Goal: Communication & Community: Answer question/provide support

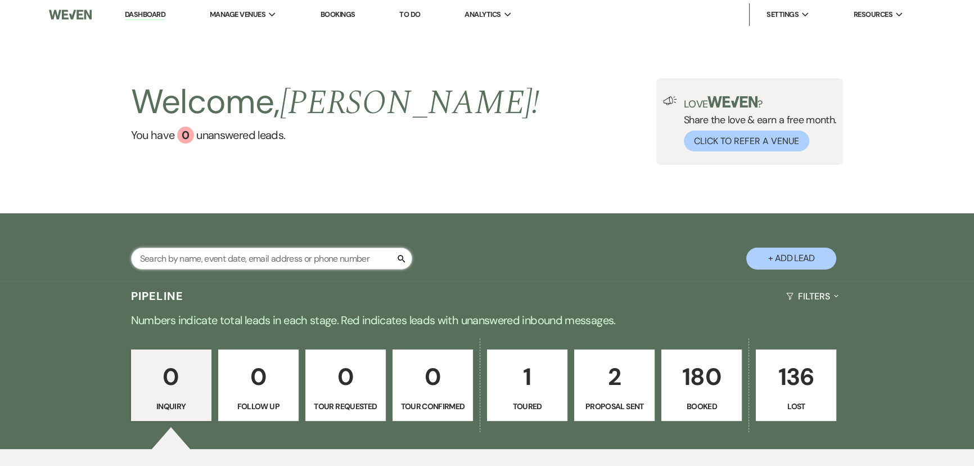
click at [156, 264] on input "text" at bounding box center [271, 259] width 281 height 22
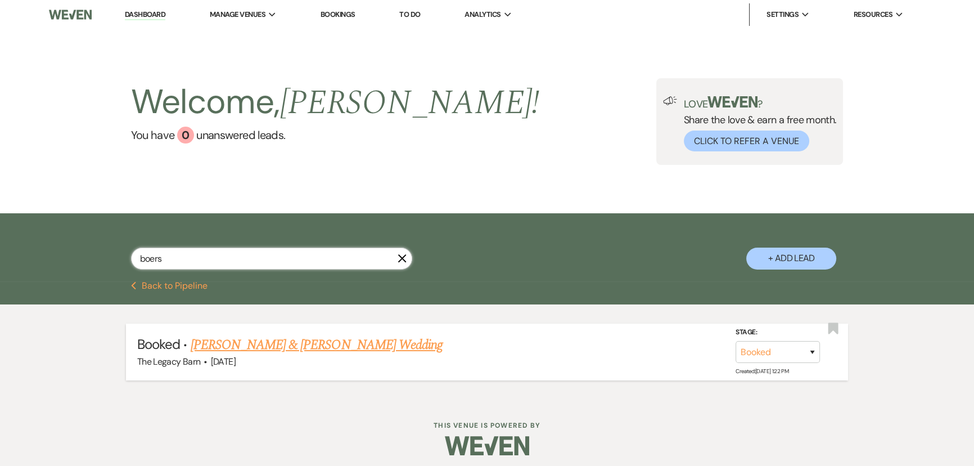
type input "boers"
click at [227, 349] on link "[PERSON_NAME] & [PERSON_NAME] Wedding" at bounding box center [317, 345] width 252 height 20
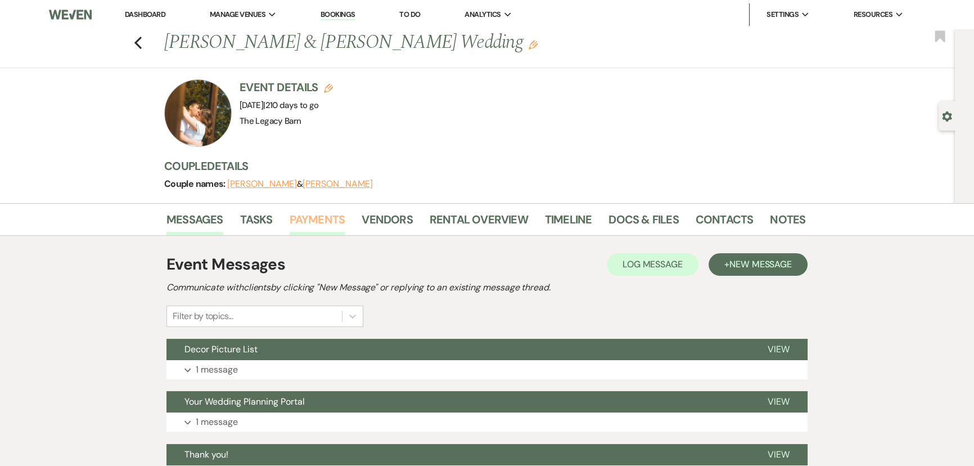
click at [327, 222] on link "Payments" at bounding box center [318, 222] width 56 height 25
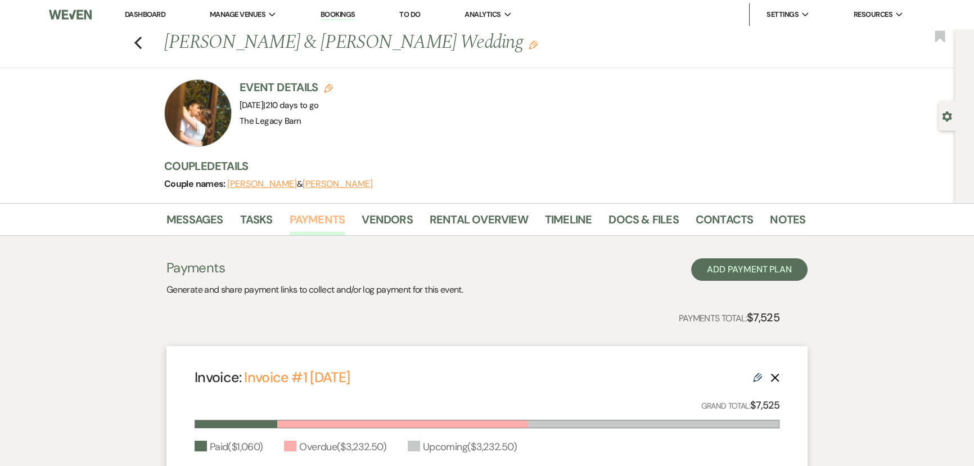
scroll to position [204, 0]
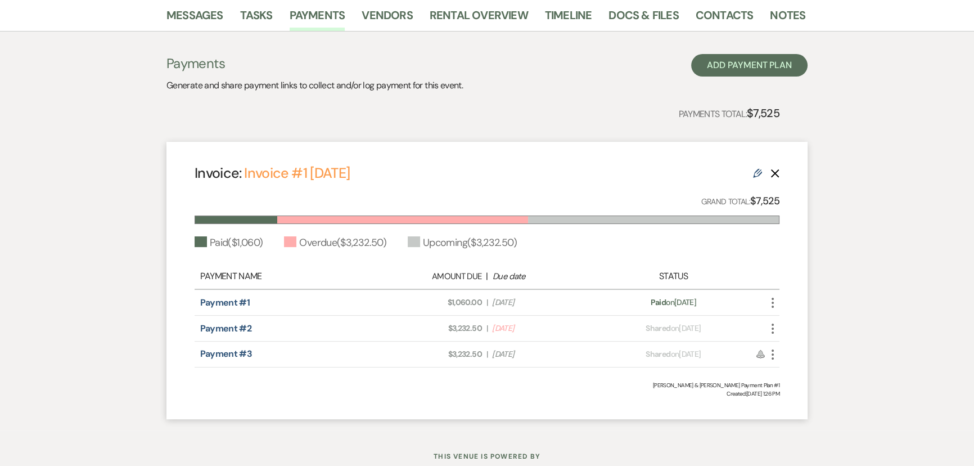
click at [776, 303] on icon "More" at bounding box center [773, 303] width 14 height 14
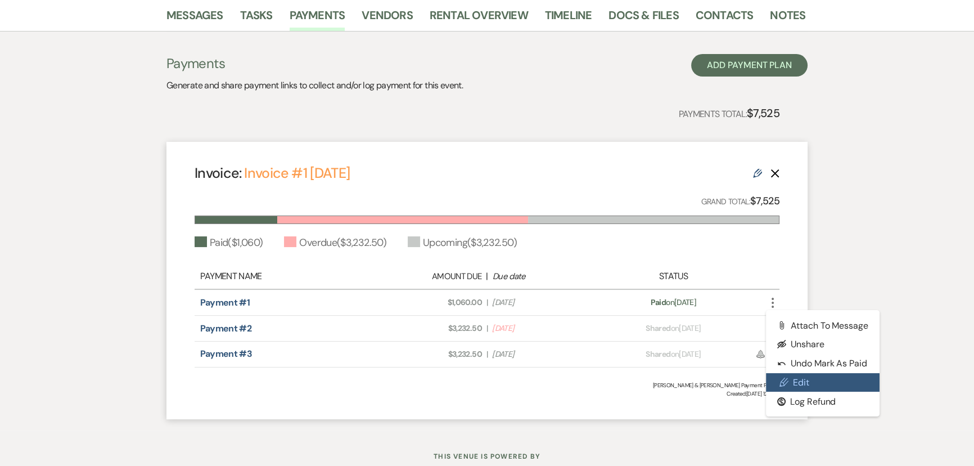
click at [798, 375] on link "Pencil Edit" at bounding box center [823, 382] width 114 height 19
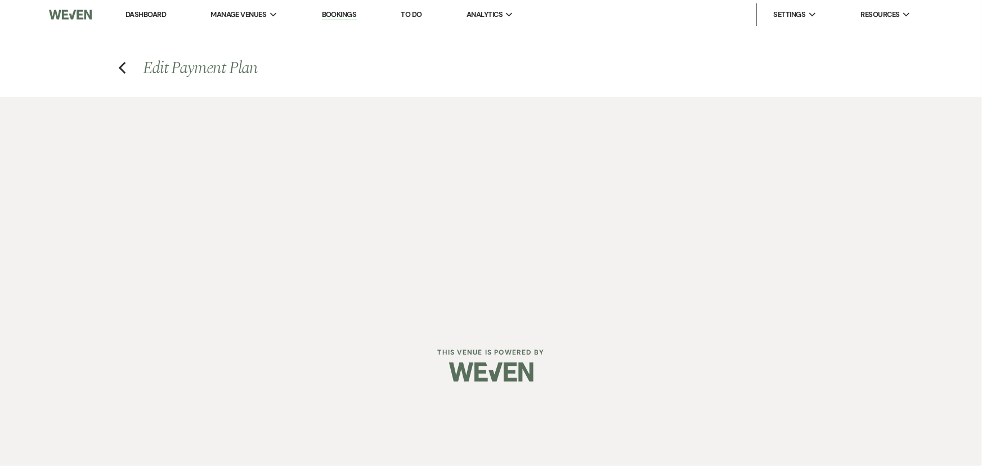
select select "21451"
select select "1"
select select "2"
select select "flat"
select select "true"
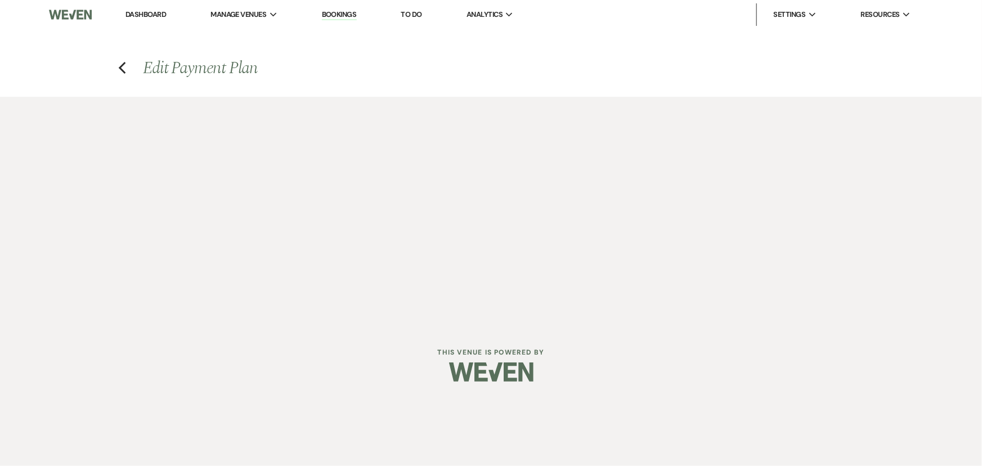
select select "2"
select select "flat"
select select "true"
select select "client"
select select "weeks"
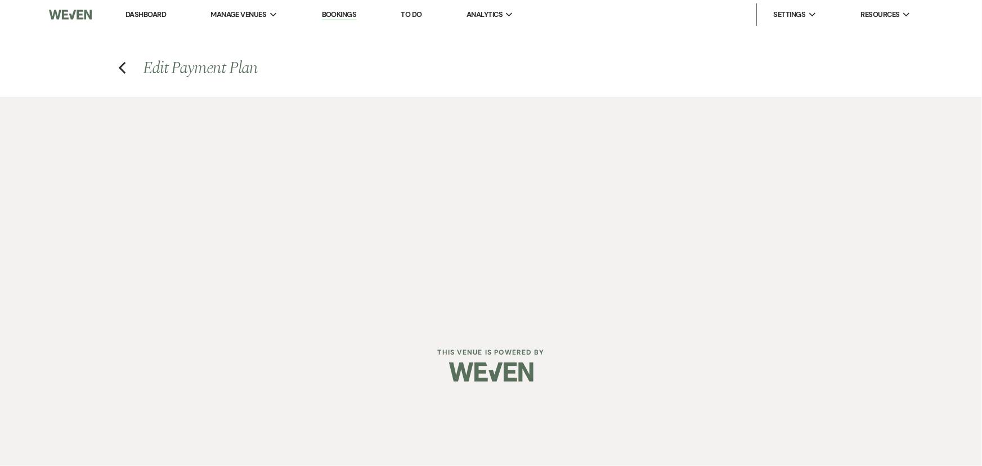
select select "client"
select select "days"
select select "host"
select select "days"
select select "afterDueDate"
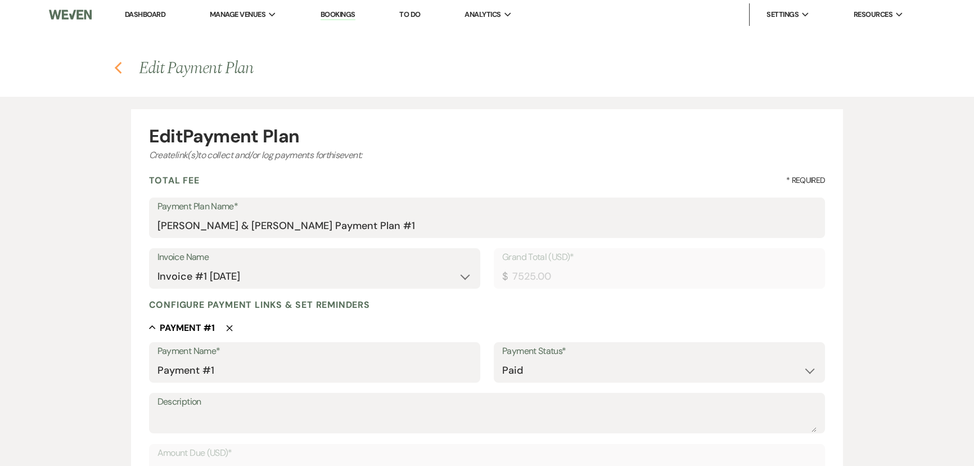
click at [118, 69] on use "button" at bounding box center [117, 68] width 7 height 12
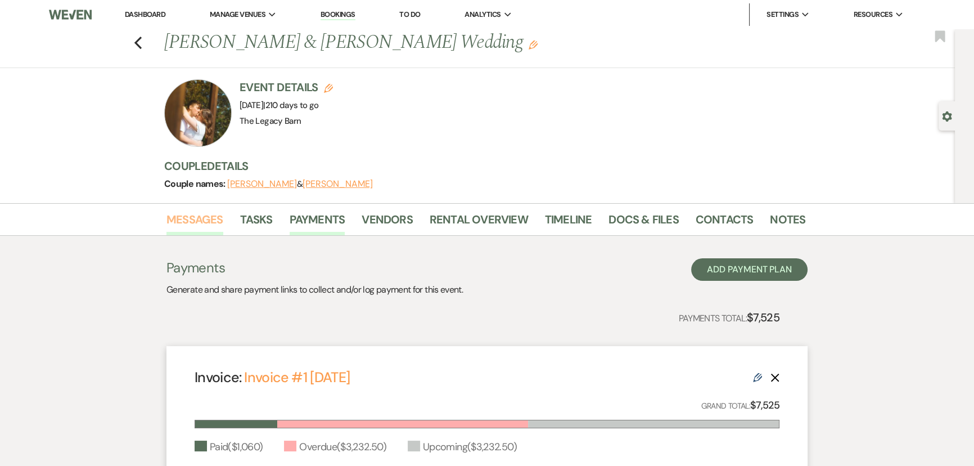
click at [196, 219] on link "Messages" at bounding box center [195, 222] width 57 height 25
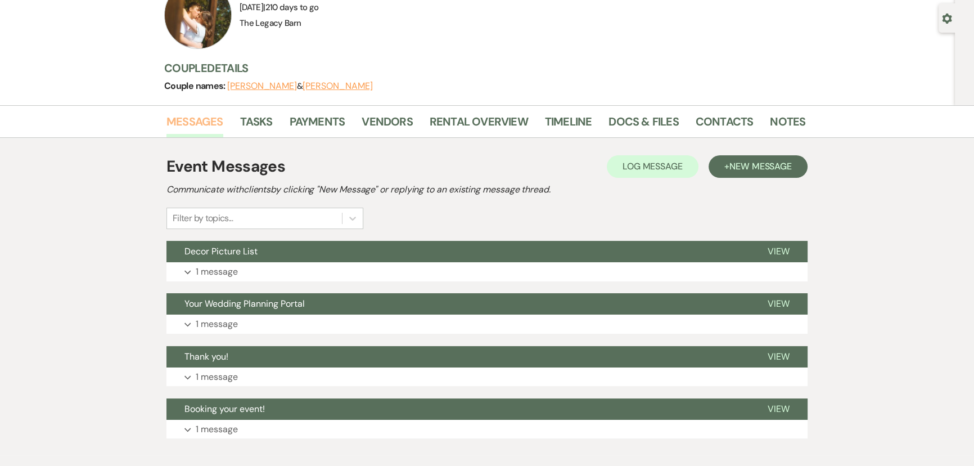
scroll to position [102, 0]
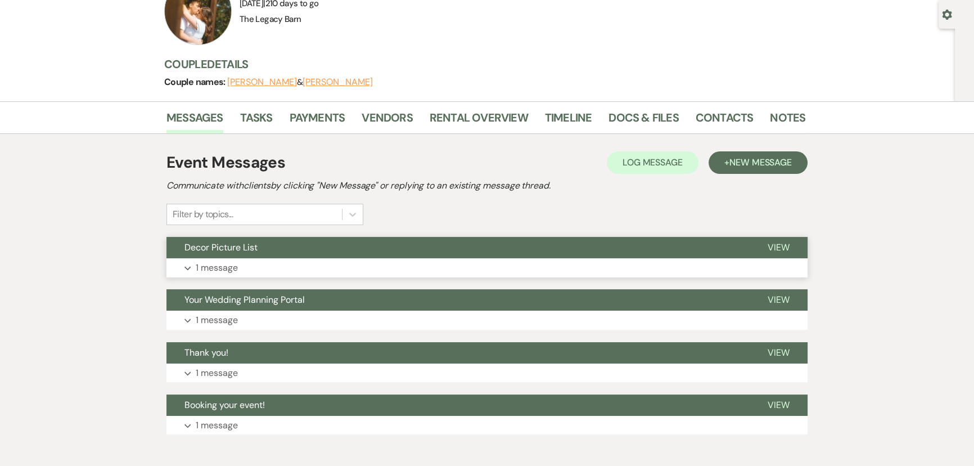
click at [203, 247] on span "Decor Picture List" at bounding box center [221, 247] width 73 height 12
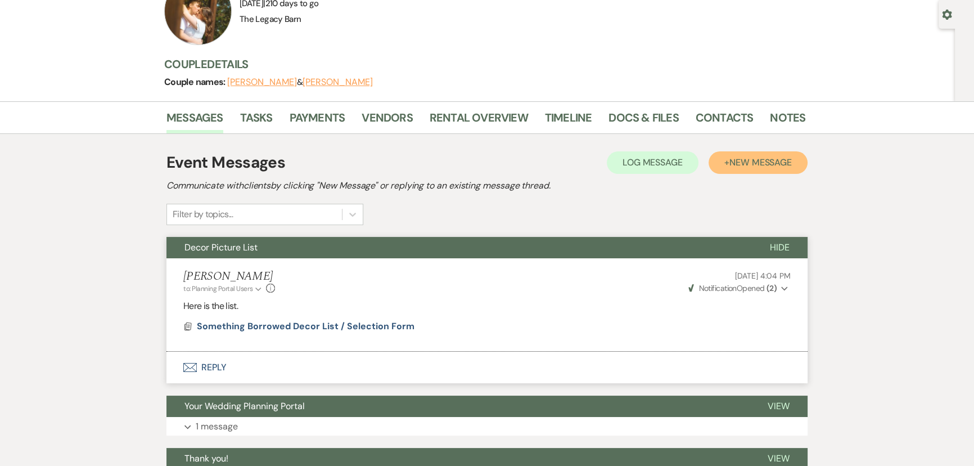
click at [741, 164] on span "New Message" at bounding box center [761, 162] width 62 height 12
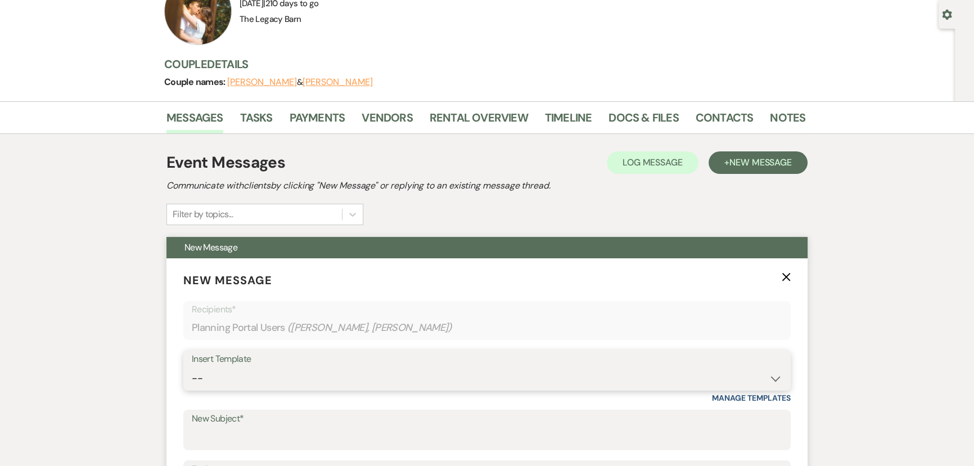
click at [214, 372] on select "-- Documents for Conversion Planning Portal Introduction Initial Inquiry Respon…" at bounding box center [487, 378] width 591 height 22
select select "3998"
click at [192, 367] on select "-- Documents for Conversion Planning Portal Introduction Initial Inquiry Respon…" at bounding box center [487, 378] width 591 height 22
type input "Friendly Reminder"
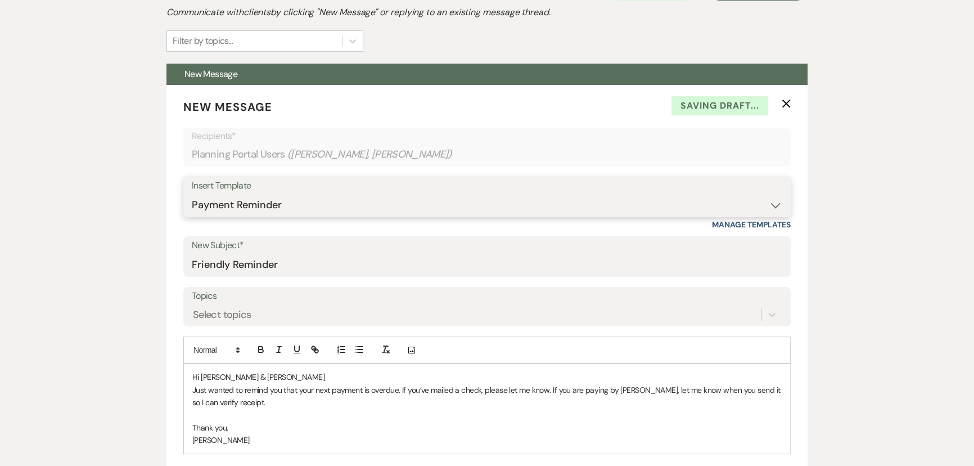
scroll to position [307, 0]
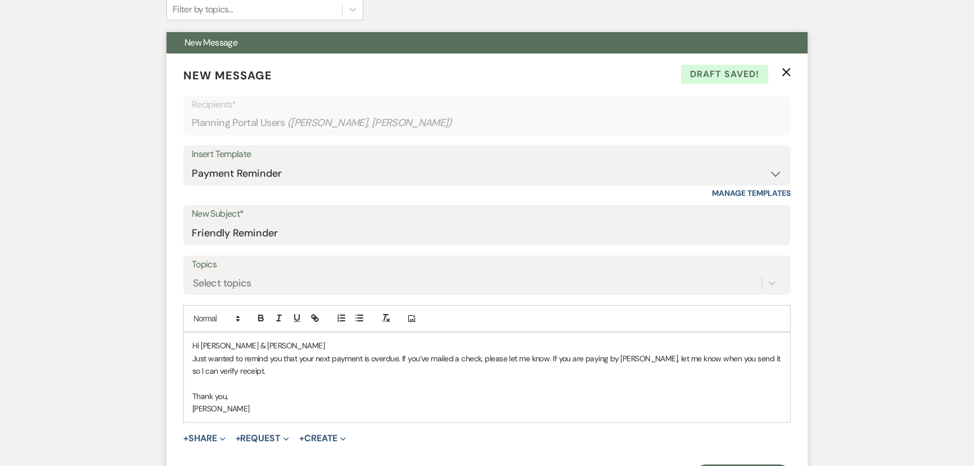
click at [382, 356] on p "Just wanted to remind you that your next payment is overdue. If you’ve mailed a…" at bounding box center [487, 364] width 590 height 25
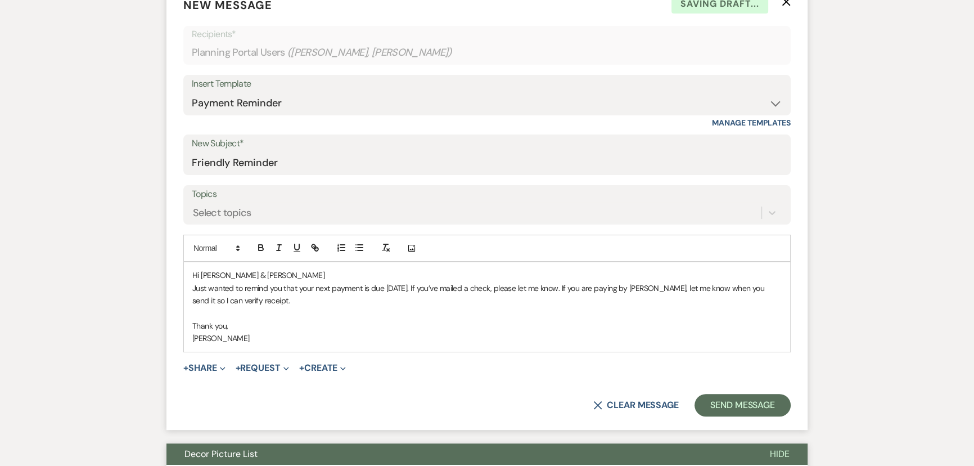
scroll to position [460, 0]
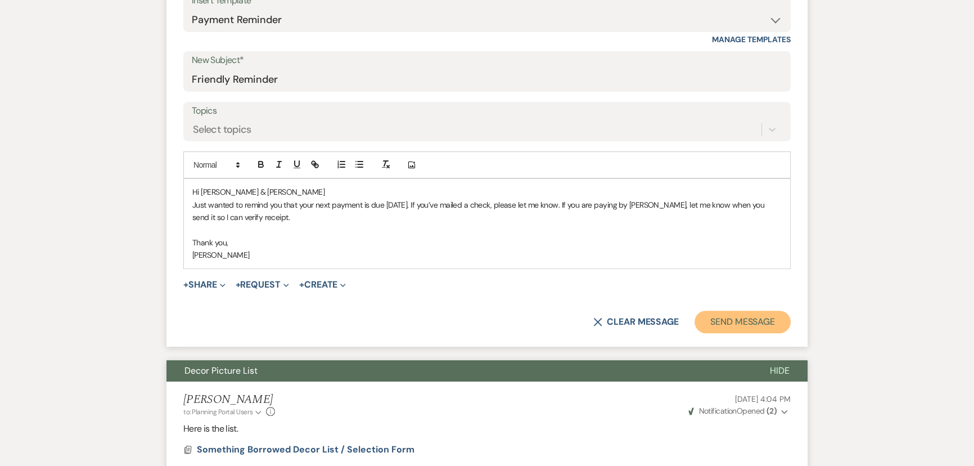
click at [760, 317] on button "Send Message" at bounding box center [743, 322] width 96 height 23
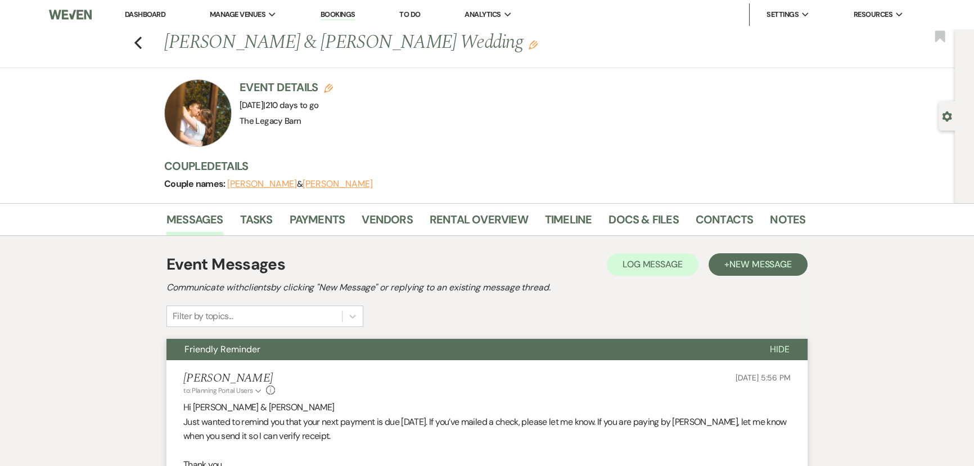
scroll to position [0, 0]
click at [136, 16] on link "Dashboard" at bounding box center [145, 15] width 41 height 10
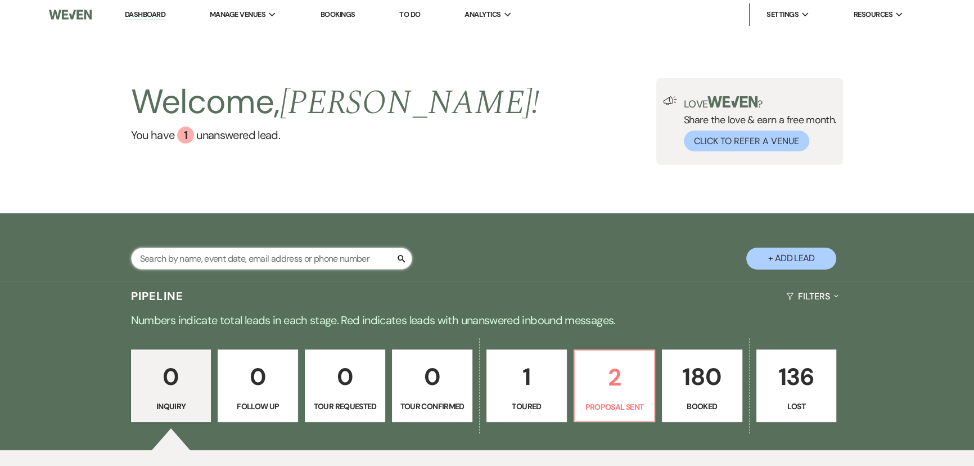
click at [151, 258] on input "text" at bounding box center [271, 259] width 281 height 22
click at [169, 258] on input "text" at bounding box center [271, 259] width 281 height 22
type input "[PERSON_NAME]"
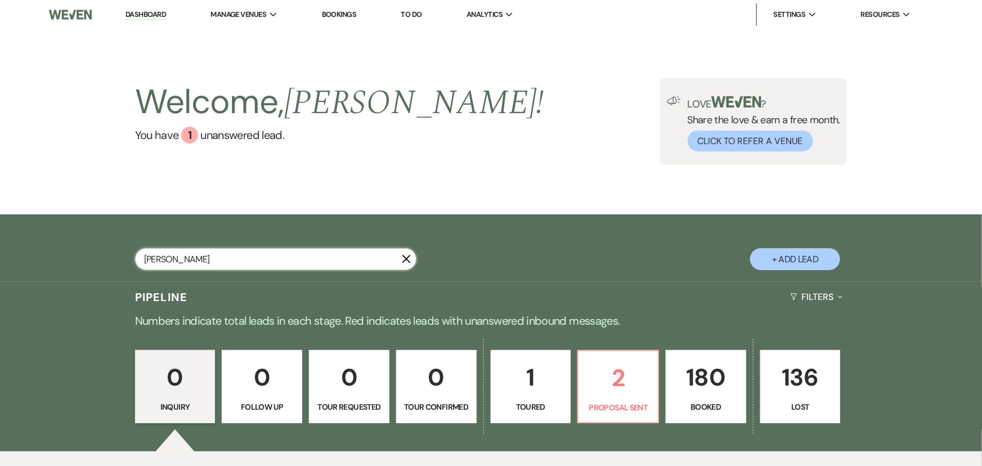
select select "8"
select select "5"
select select "8"
select select "5"
select select "8"
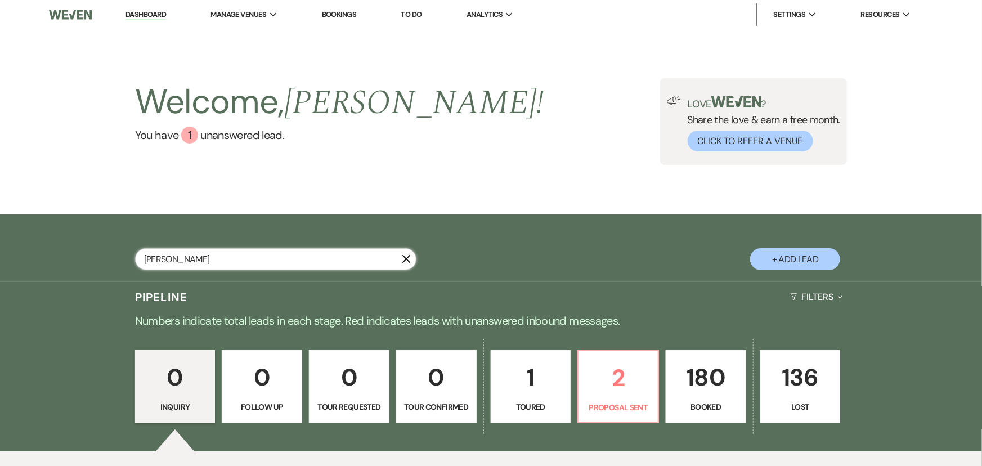
select select "11"
select select "8"
select select "5"
select select "8"
select select "5"
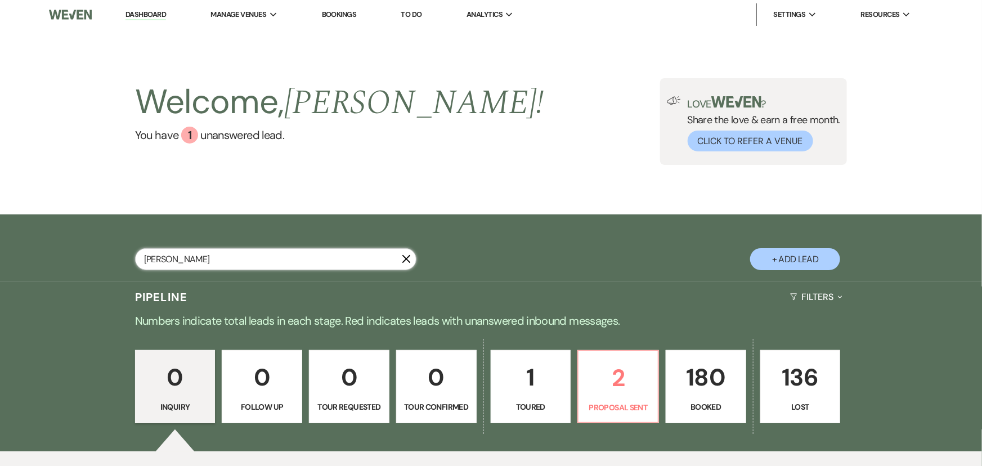
select select "8"
select select "6"
select select "8"
select select "1"
select select "8"
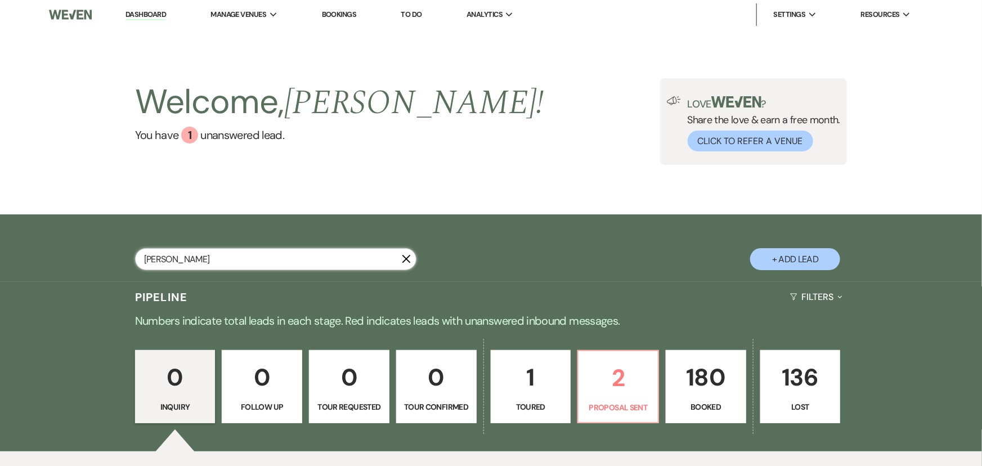
select select "5"
select select "8"
select select "11"
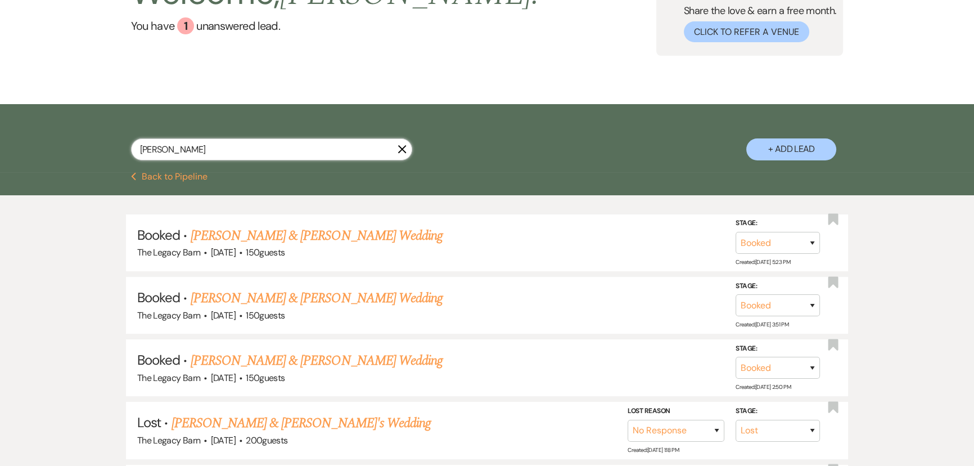
scroll to position [153, 0]
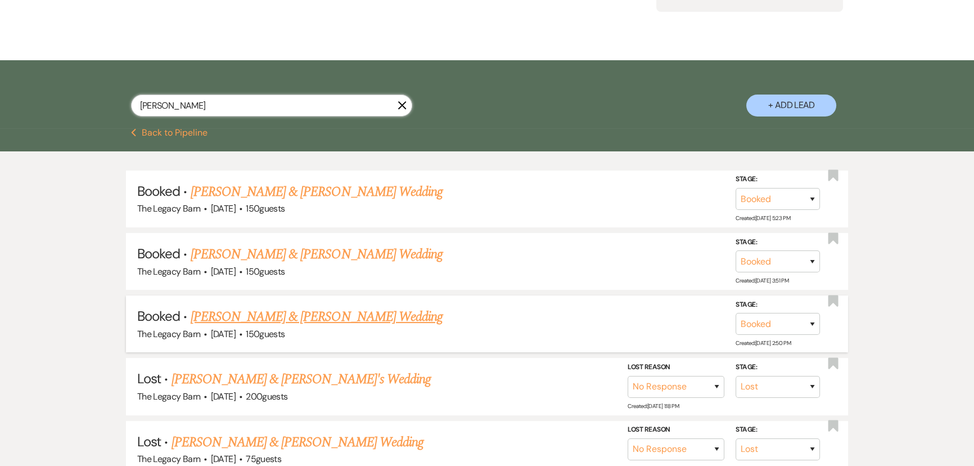
type input "[PERSON_NAME]"
click at [298, 315] on link "[PERSON_NAME] & [PERSON_NAME] Wedding" at bounding box center [317, 317] width 252 height 20
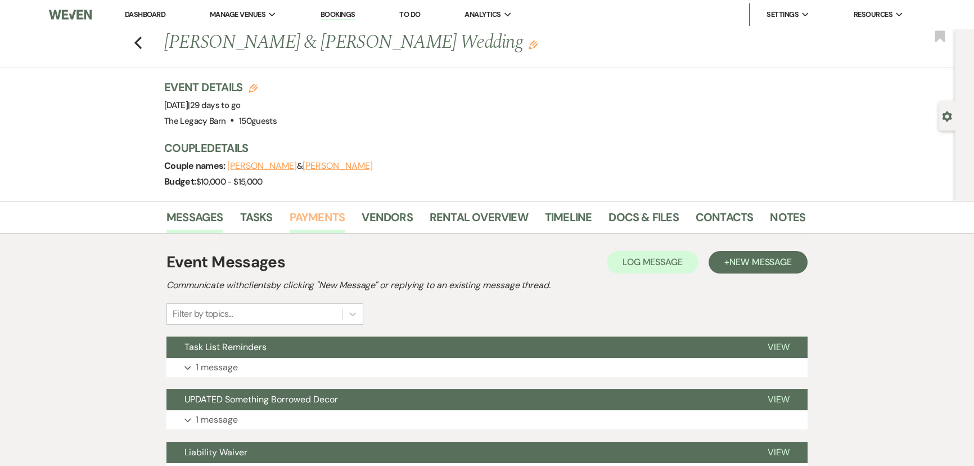
click at [322, 214] on link "Payments" at bounding box center [318, 220] width 56 height 25
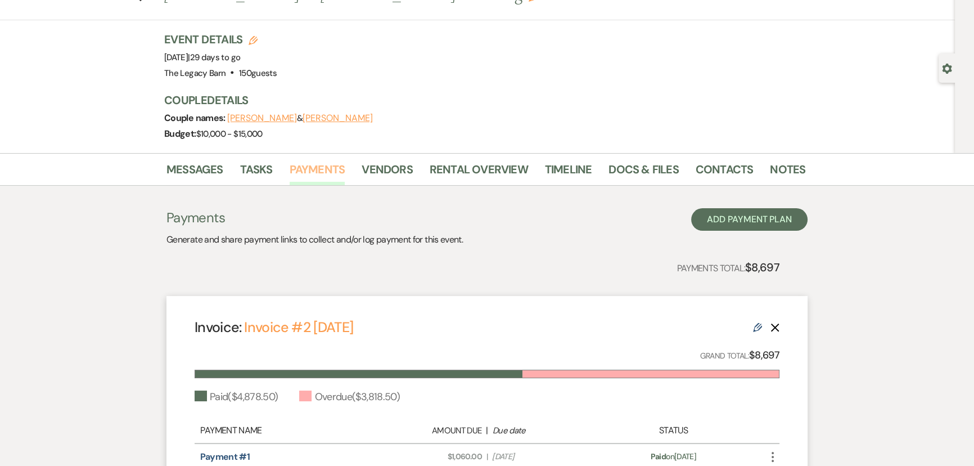
scroll to position [102, 0]
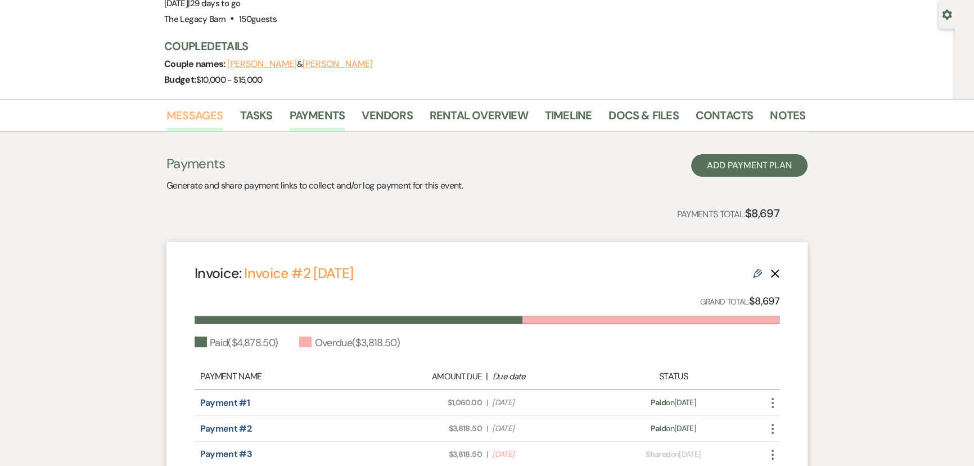
click at [205, 118] on link "Messages" at bounding box center [195, 118] width 57 height 25
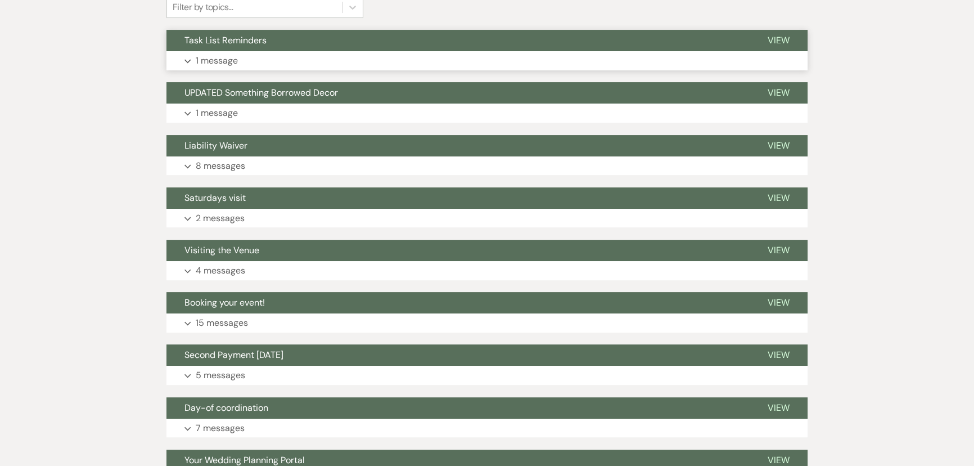
scroll to position [358, 0]
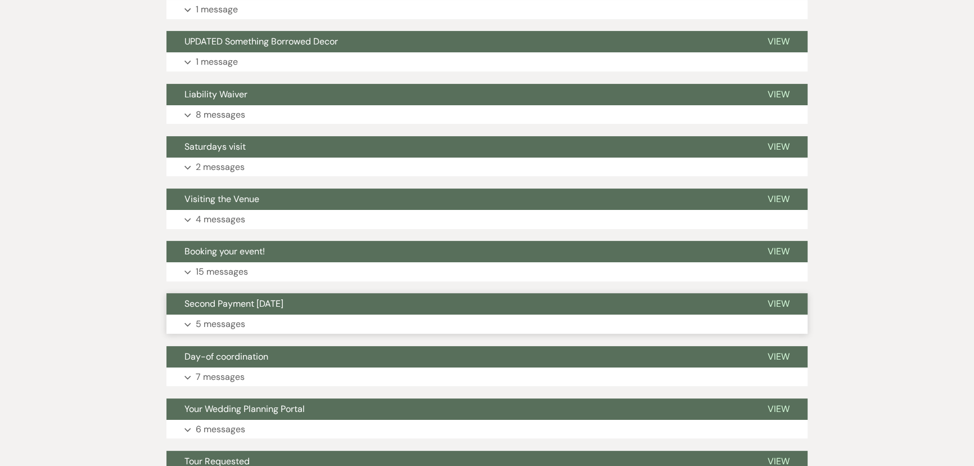
click at [329, 304] on button "Second Payment [DATE]" at bounding box center [458, 303] width 583 height 21
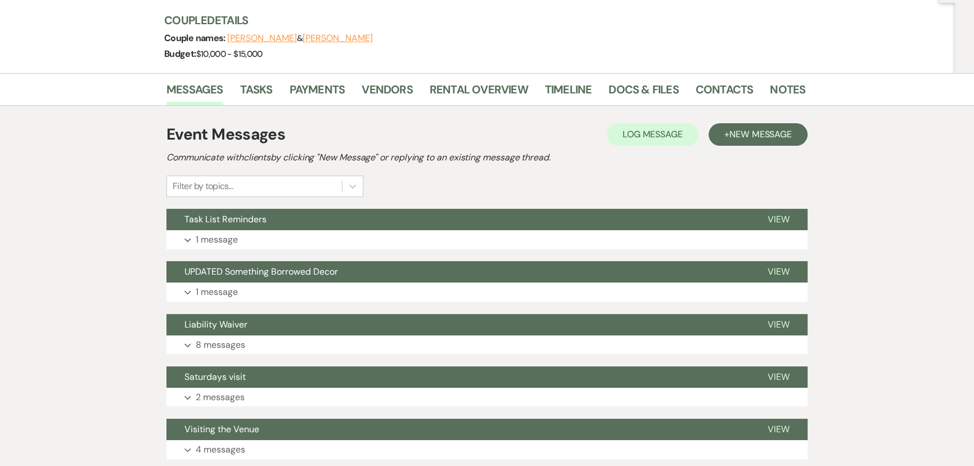
scroll to position [0, 0]
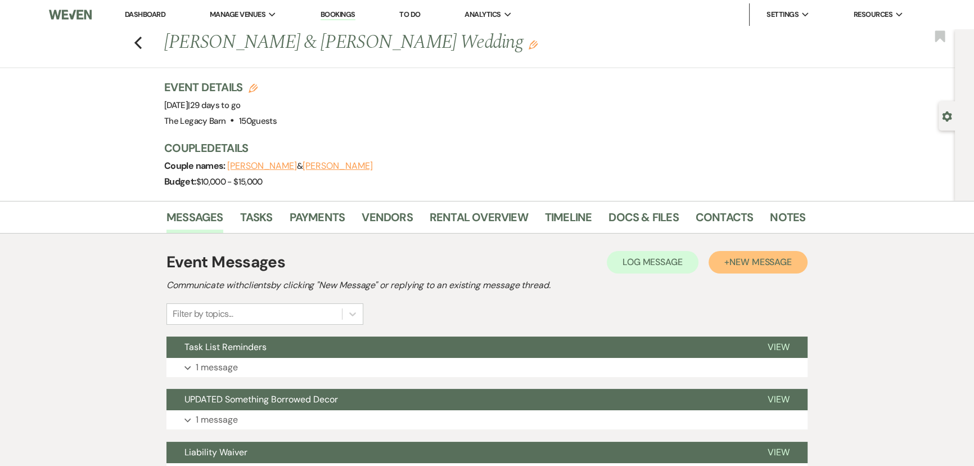
click at [761, 257] on span "New Message" at bounding box center [761, 262] width 62 height 12
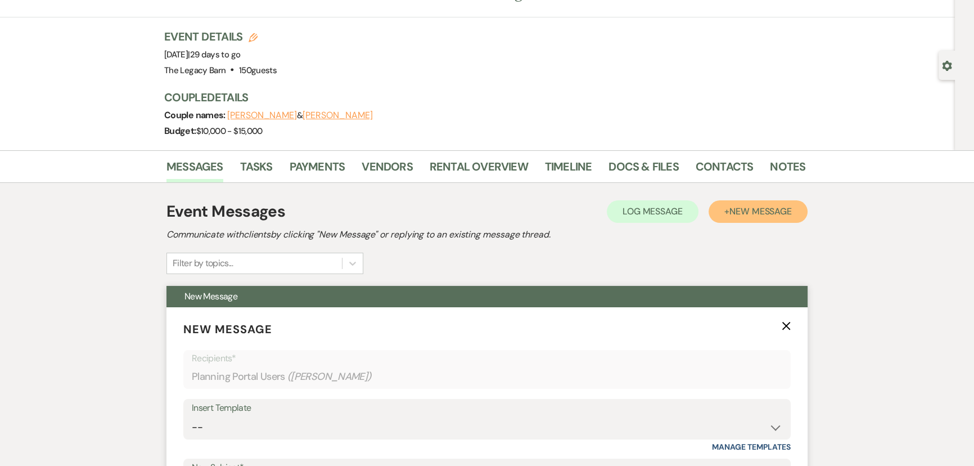
scroll to position [255, 0]
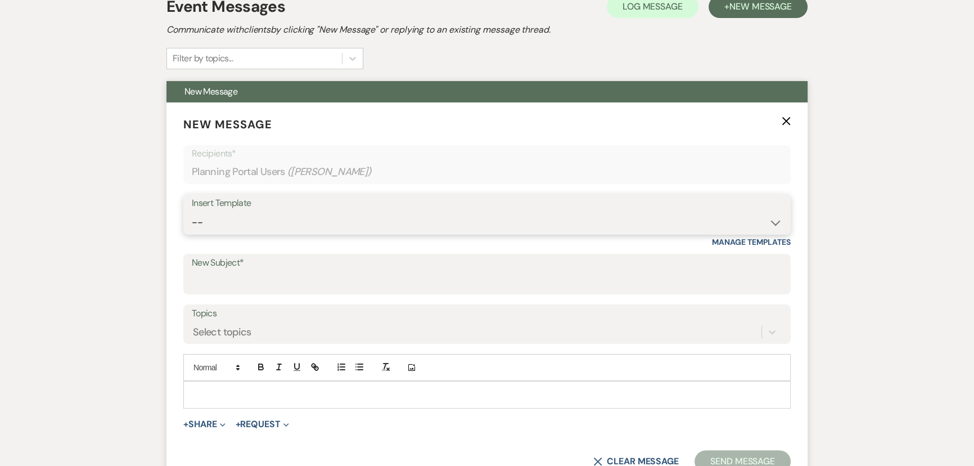
click at [204, 226] on select "-- Documents for Conversion Planning Portal Introduction Initial Inquiry Respon…" at bounding box center [487, 223] width 591 height 22
select select "3998"
click at [192, 212] on select "-- Documents for Conversion Planning Portal Introduction Initial Inquiry Respon…" at bounding box center [487, 223] width 591 height 22
type input "Friendly Reminder"
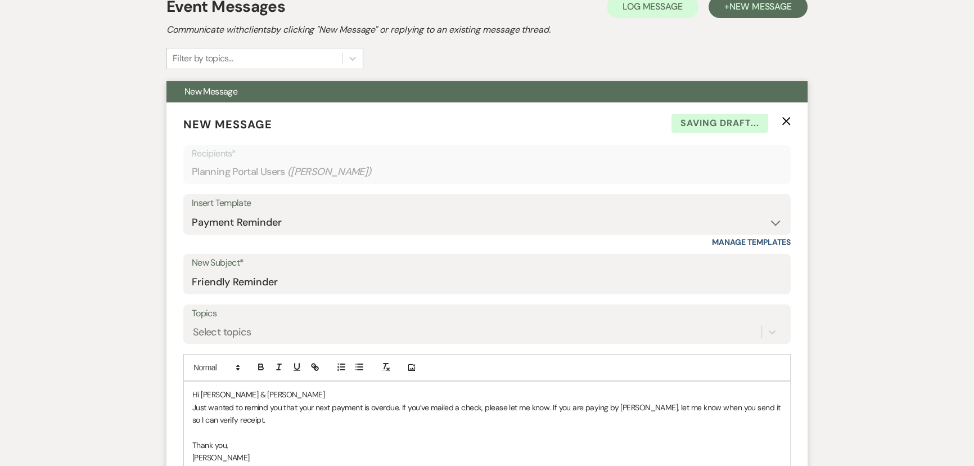
click at [383, 405] on p "Just wanted to remind you that your next payment is overdue. If you’ve mailed a…" at bounding box center [487, 413] width 590 height 25
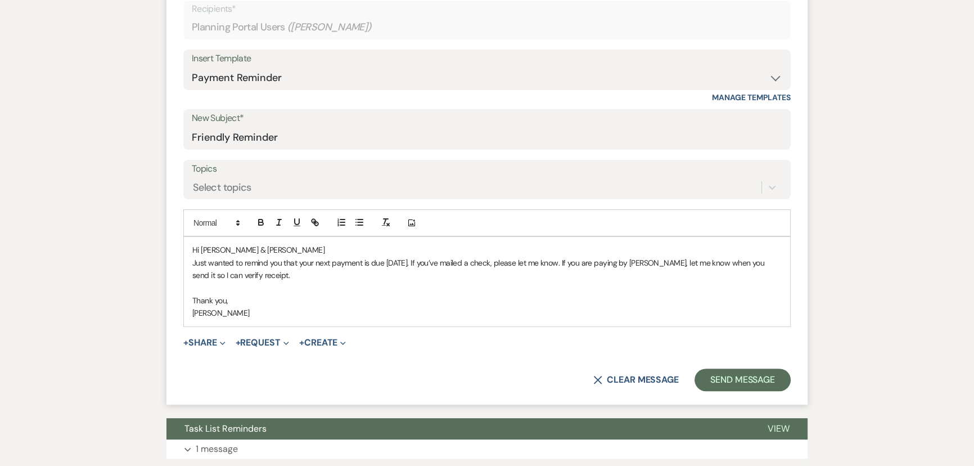
scroll to position [409, 0]
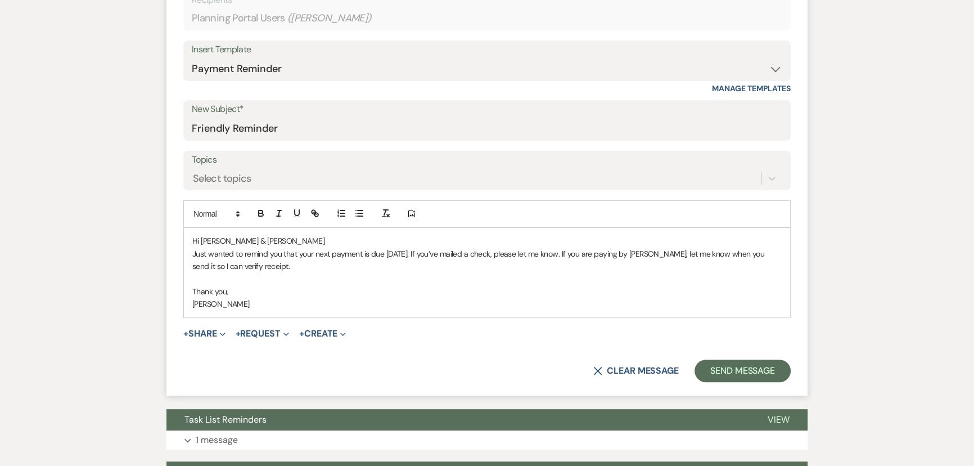
click at [323, 253] on p "Just wanted to remind you that your next payment is due [DATE]. If you’ve maile…" at bounding box center [487, 260] width 590 height 25
click at [703, 366] on button "Send Message" at bounding box center [743, 370] width 96 height 23
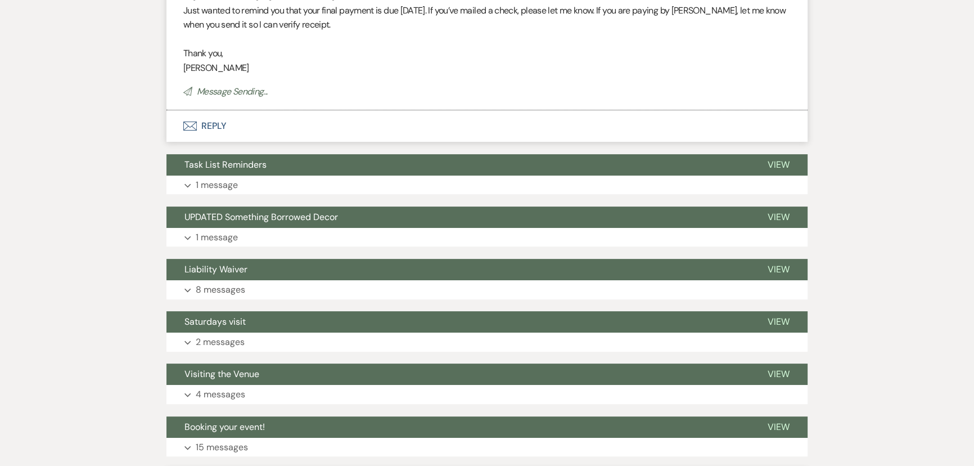
scroll to position [0, 0]
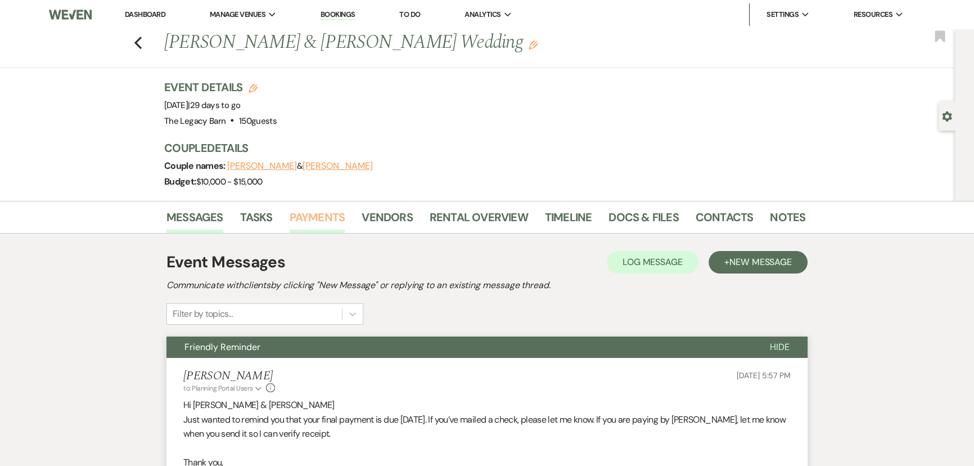
click at [309, 219] on link "Payments" at bounding box center [318, 220] width 56 height 25
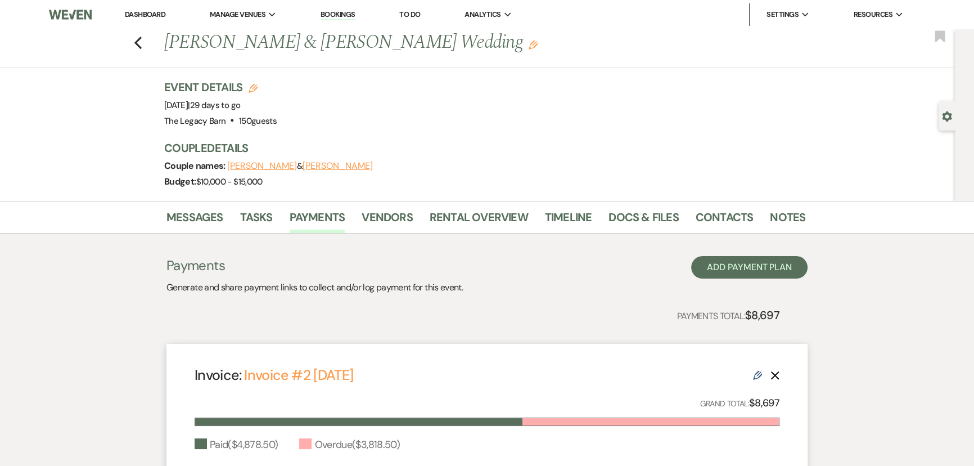
click at [147, 12] on link "Dashboard" at bounding box center [145, 15] width 41 height 10
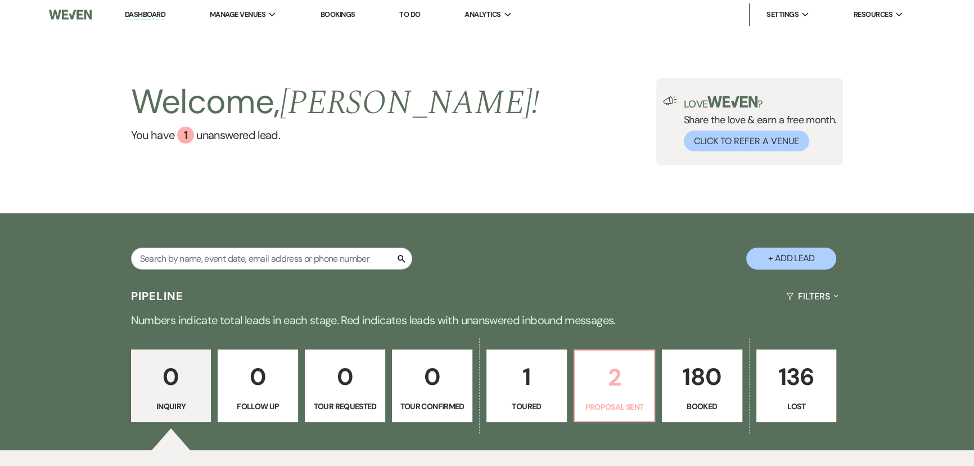
click at [579, 378] on link "2 Proposal Sent" at bounding box center [615, 385] width 82 height 73
select select "6"
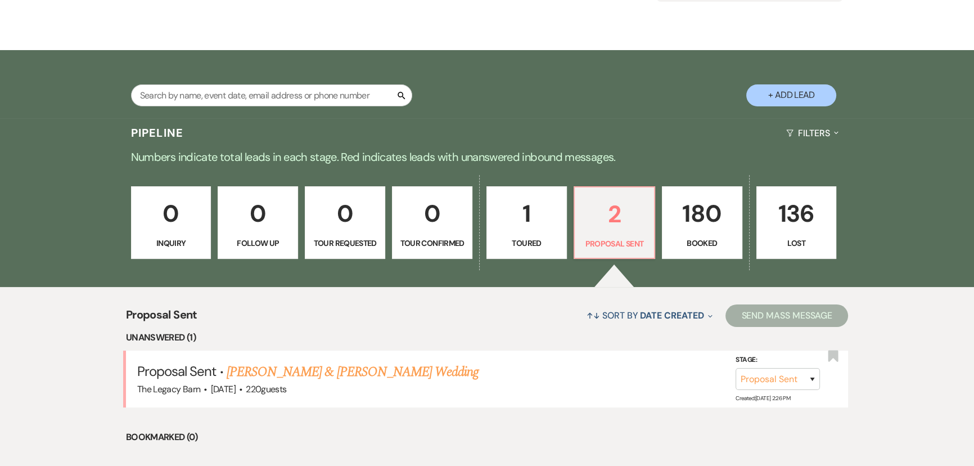
scroll to position [255, 0]
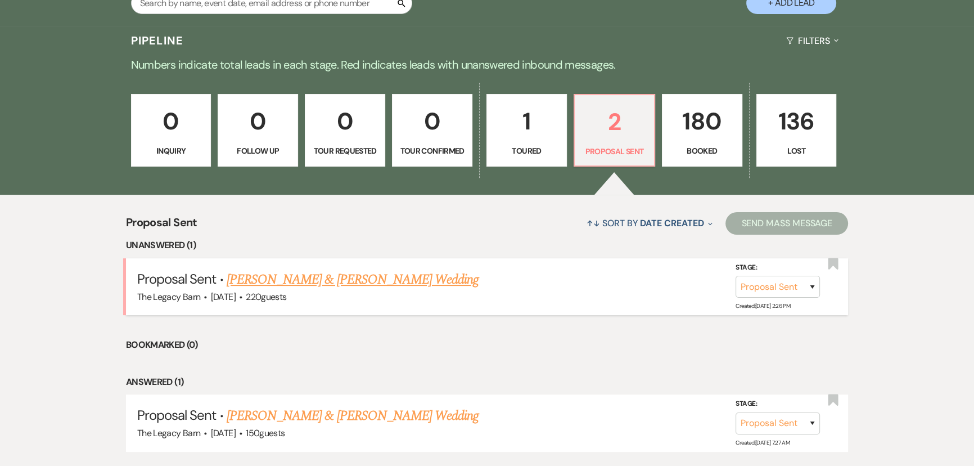
click at [275, 282] on link "[PERSON_NAME] & [PERSON_NAME] Wedding" at bounding box center [353, 279] width 252 height 20
select select "6"
select select "17"
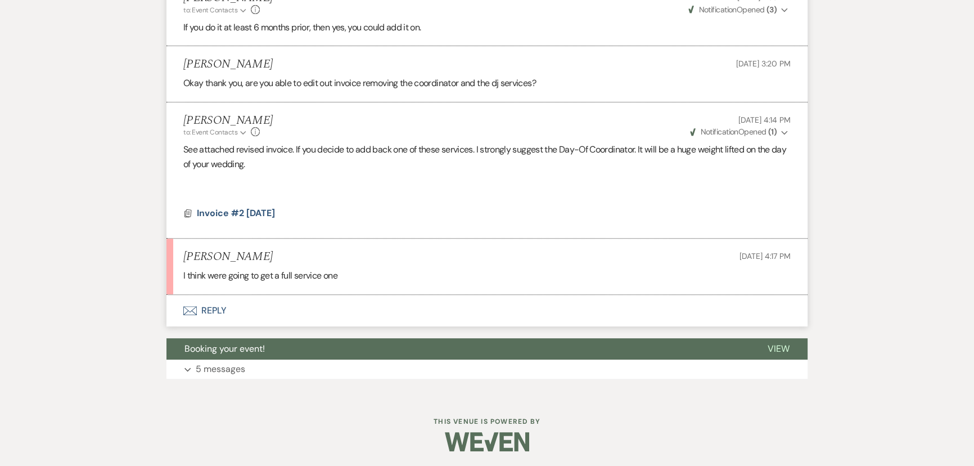
click at [217, 305] on button "Envelope Reply" at bounding box center [487, 311] width 641 height 32
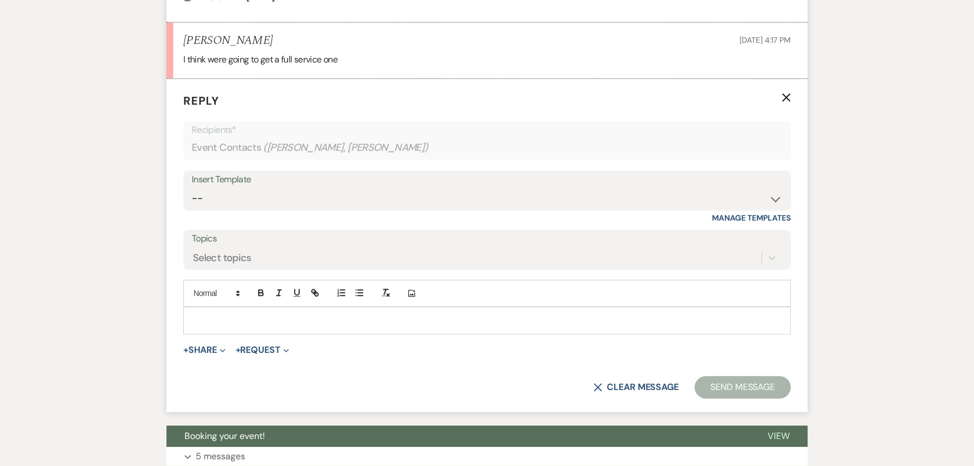
scroll to position [763, 0]
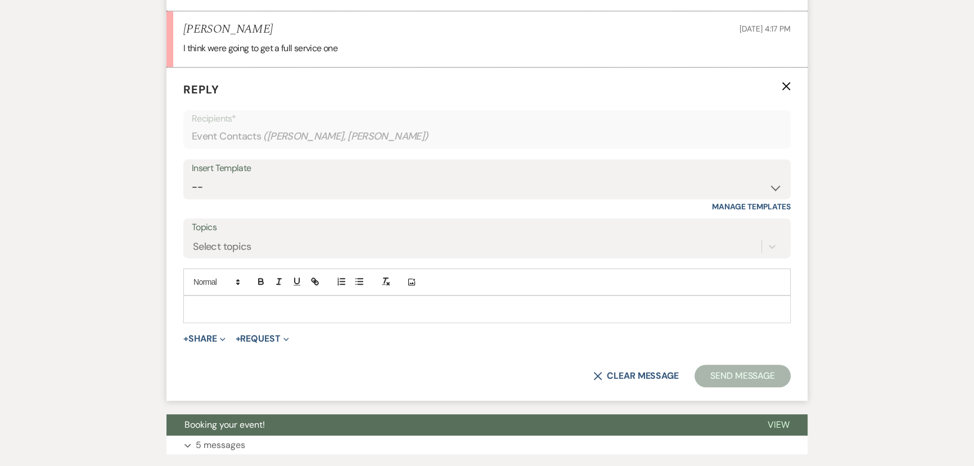
click at [218, 307] on p at bounding box center [487, 309] width 590 height 12
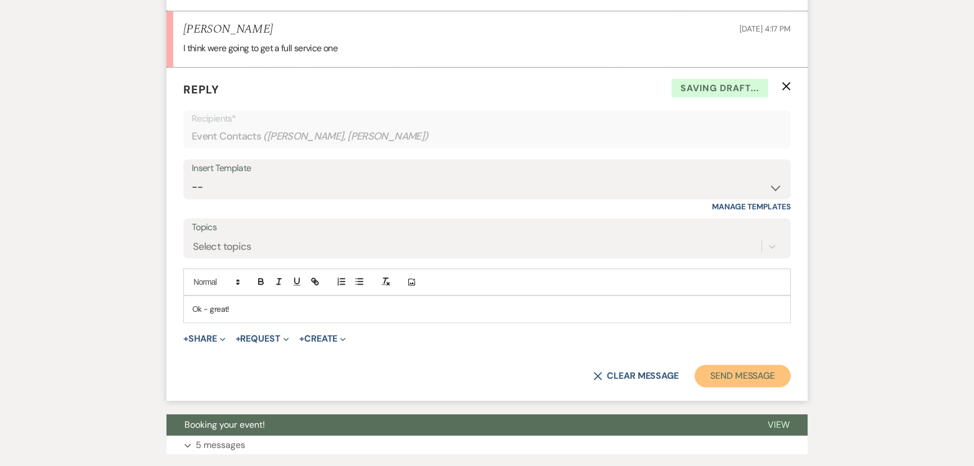
click at [732, 377] on button "Send Message" at bounding box center [743, 376] width 96 height 23
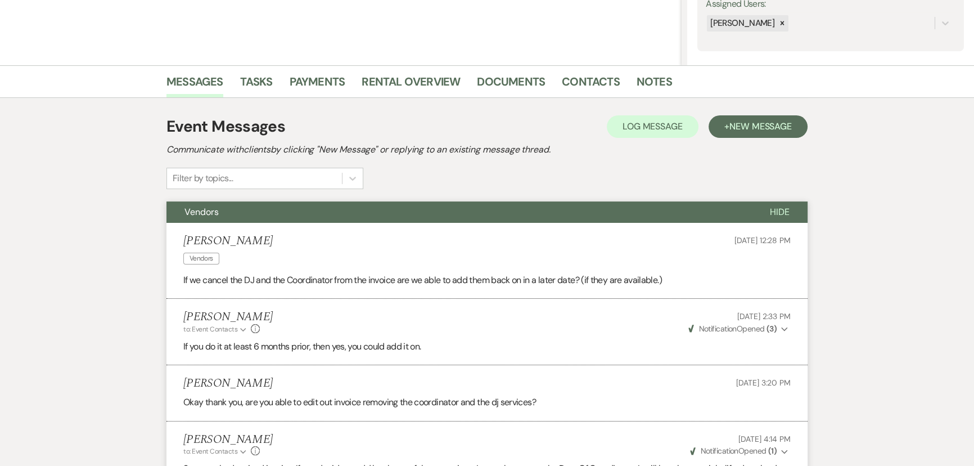
scroll to position [575, 0]
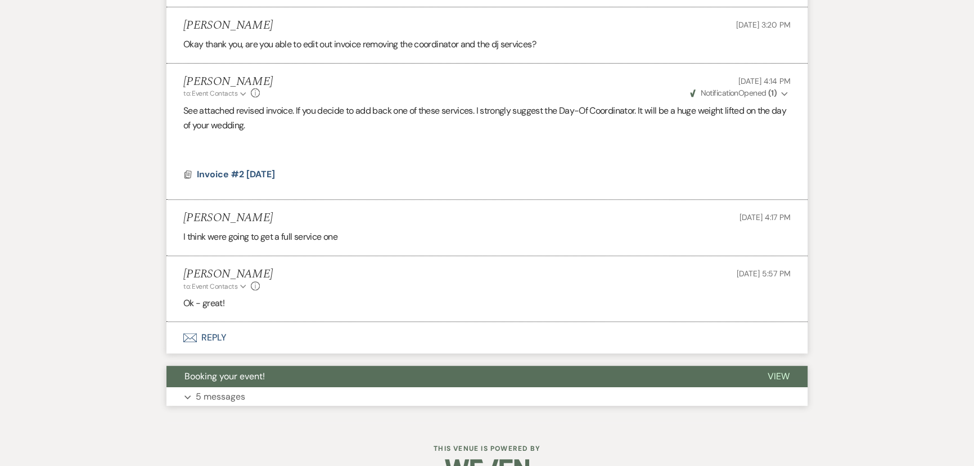
click at [235, 370] on span "Booking your event!" at bounding box center [225, 376] width 80 height 12
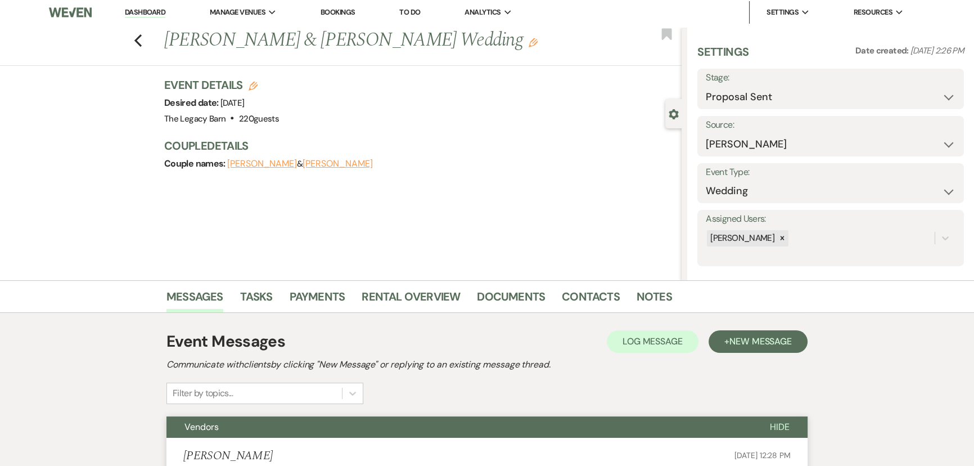
scroll to position [0, 0]
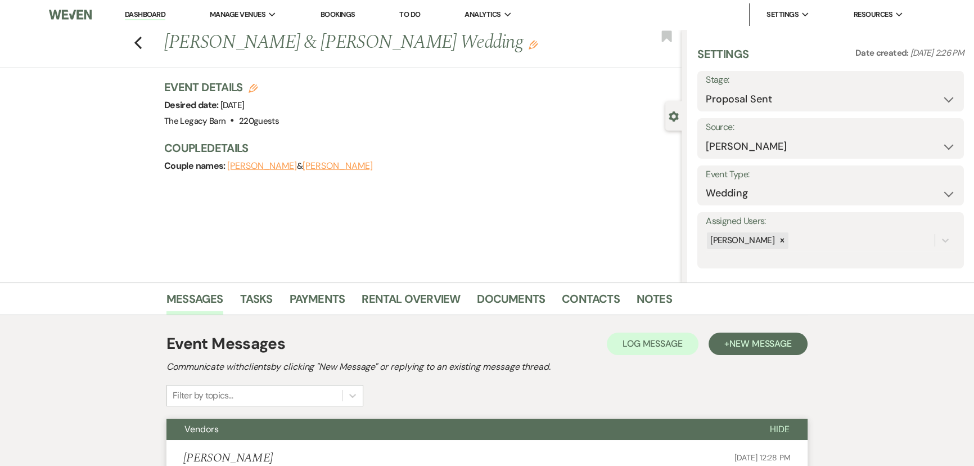
click at [137, 13] on link "Dashboard" at bounding box center [145, 15] width 41 height 11
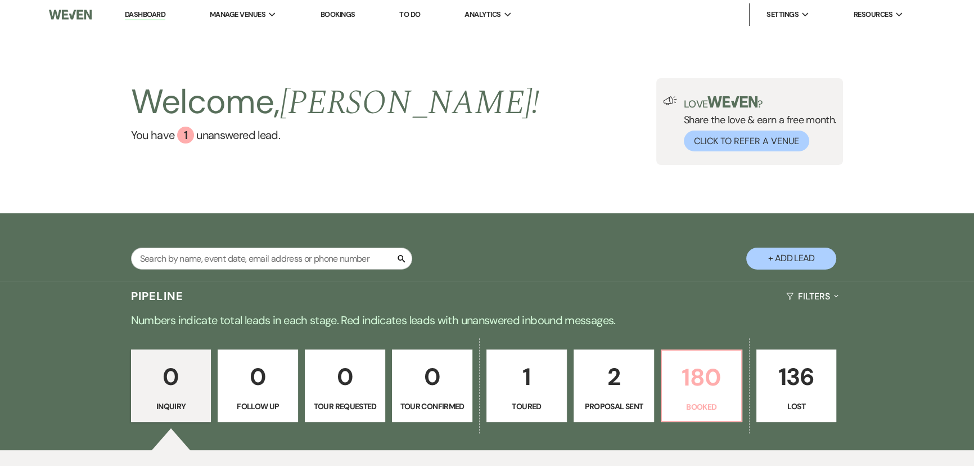
click at [709, 380] on p "180" at bounding box center [702, 377] width 66 height 38
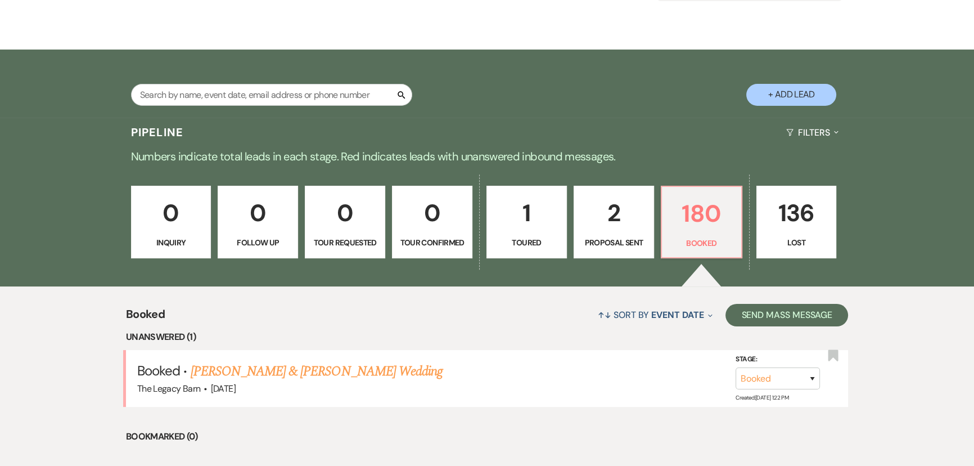
scroll to position [225, 0]
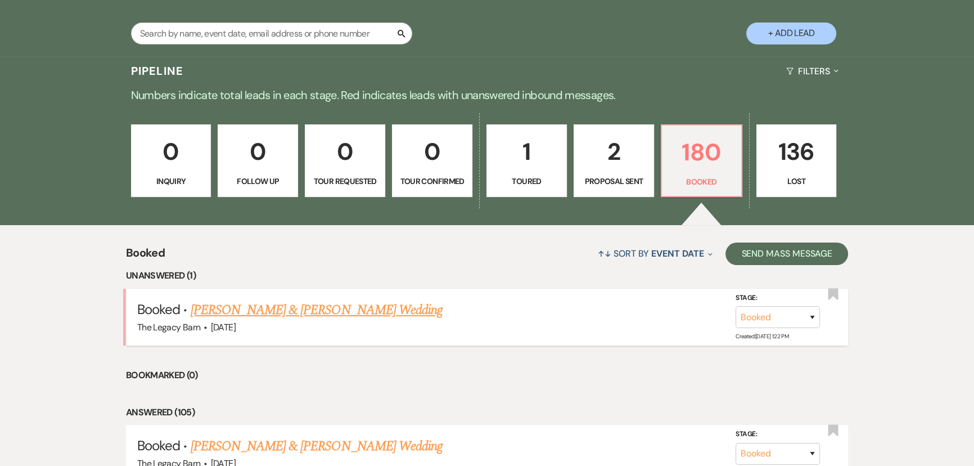
click at [345, 316] on link "[PERSON_NAME] & [PERSON_NAME] Wedding" at bounding box center [317, 310] width 252 height 20
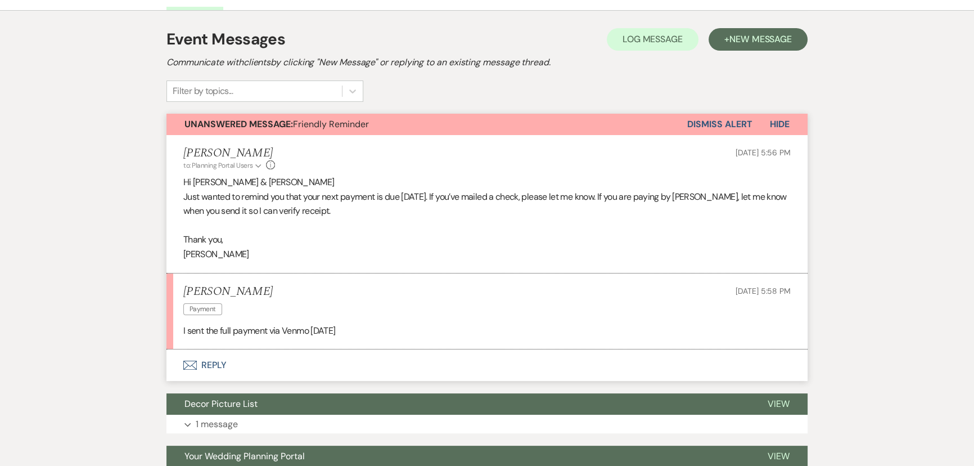
click at [215, 367] on button "Envelope Reply" at bounding box center [487, 365] width 641 height 32
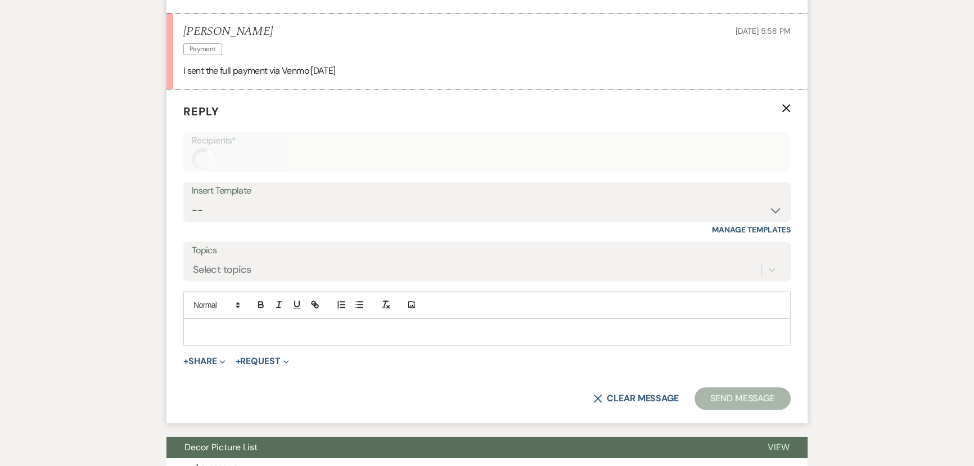
scroll to position [507, 0]
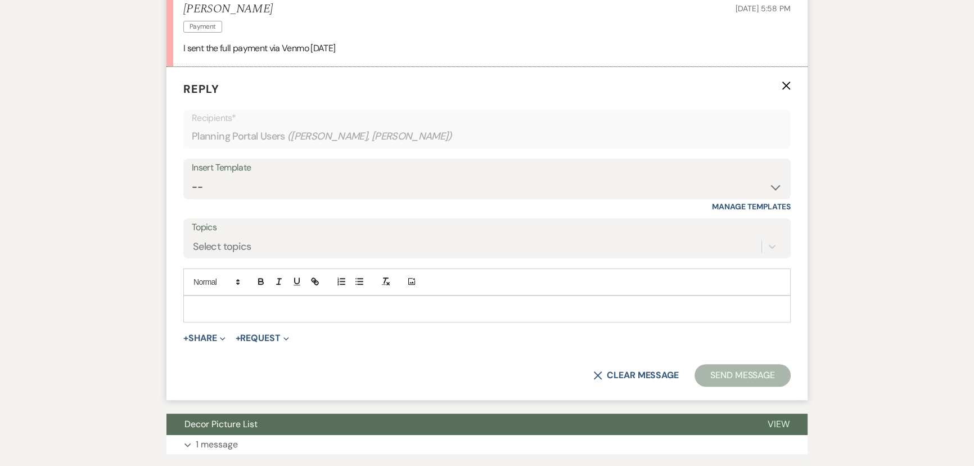
click at [201, 296] on div at bounding box center [487, 309] width 606 height 26
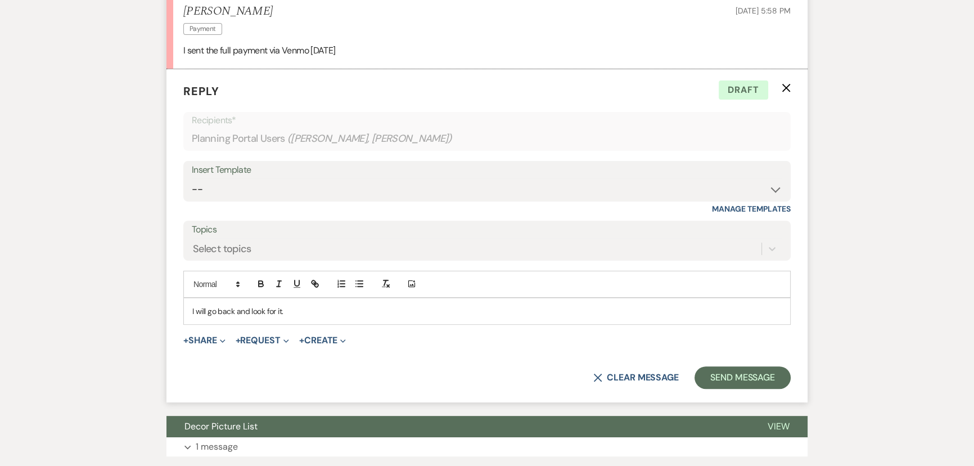
scroll to position [559, 0]
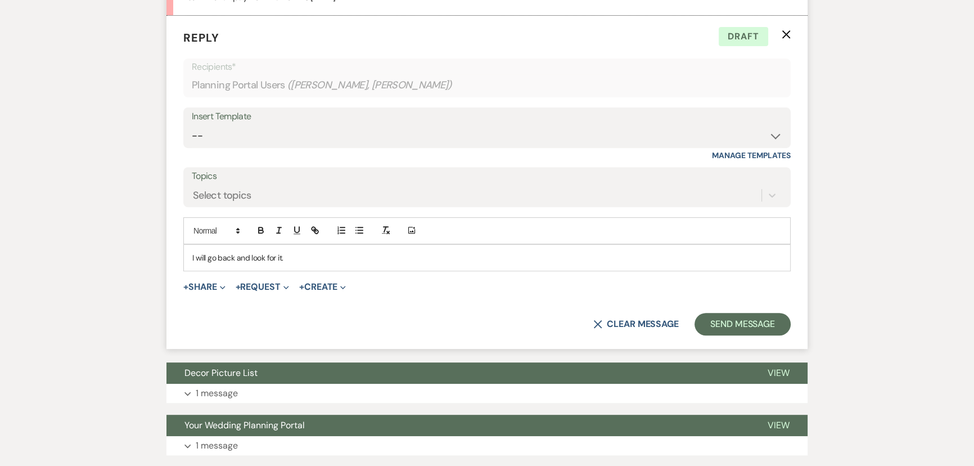
drag, startPoint x: 191, startPoint y: 255, endPoint x: 307, endPoint y: 267, distance: 116.5
click at [307, 267] on div "I will go back and look for it." at bounding box center [487, 258] width 606 height 26
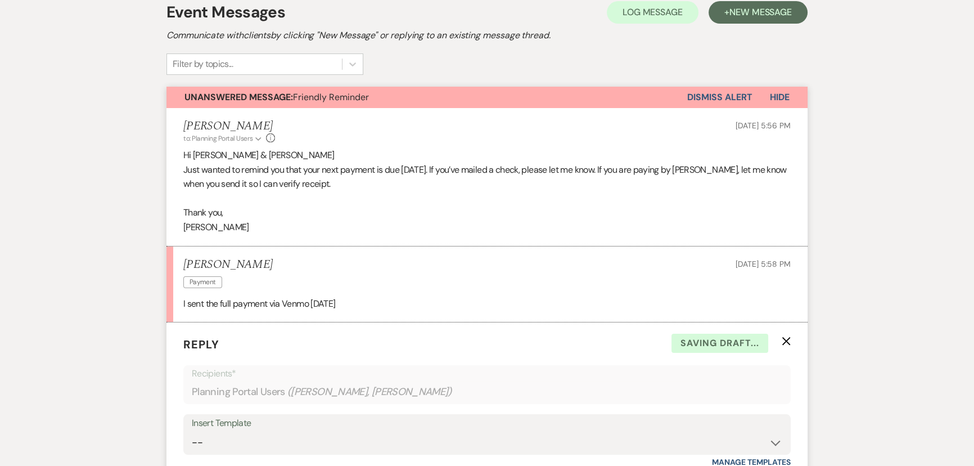
scroll to position [98, 0]
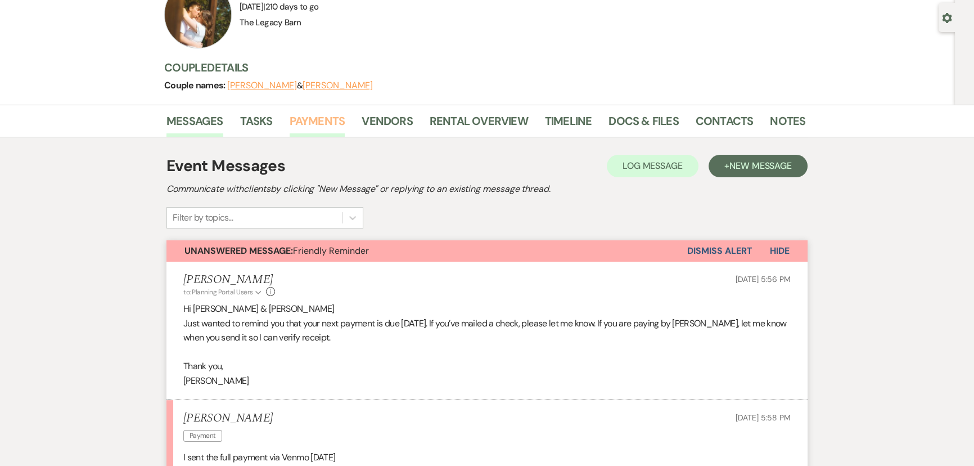
click at [320, 121] on link "Payments" at bounding box center [318, 124] width 56 height 25
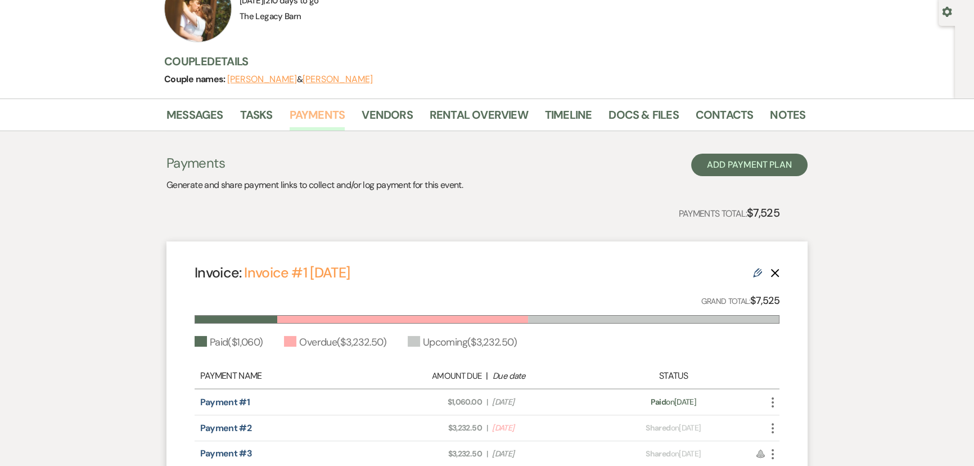
scroll to position [240, 0]
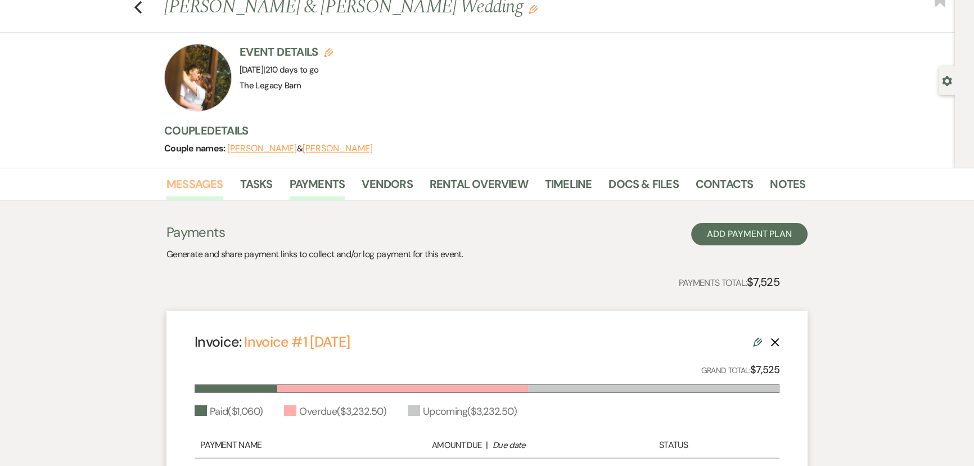
click at [188, 181] on link "Messages" at bounding box center [195, 187] width 57 height 25
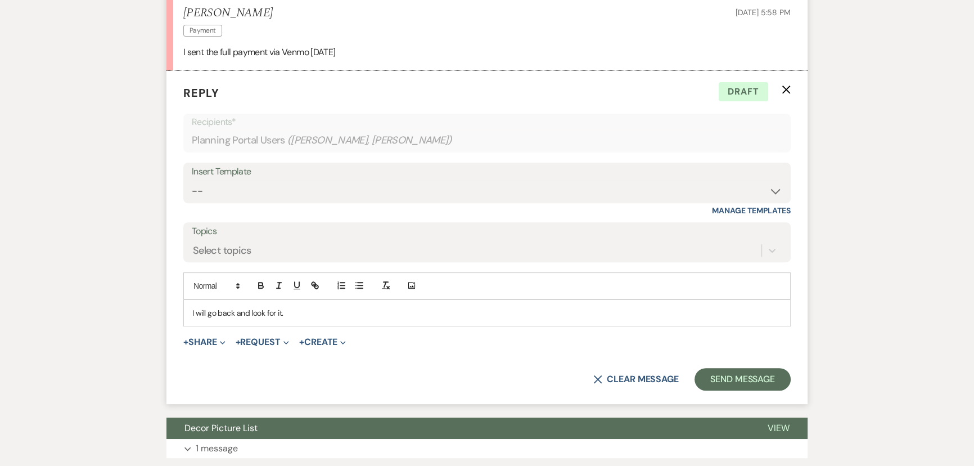
scroll to position [507, 0]
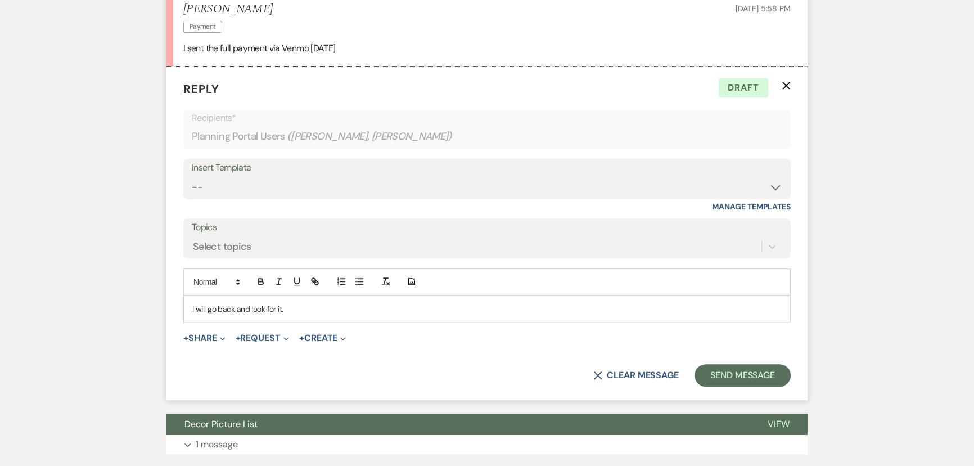
click at [195, 303] on p "I will go back and look for it." at bounding box center [487, 309] width 590 height 12
drag, startPoint x: 195, startPoint y: 306, endPoint x: 230, endPoint y: 304, distance: 35.0
click at [230, 304] on p "I scheduled that email to go out before I realized that the payment" at bounding box center [487, 309] width 590 height 12
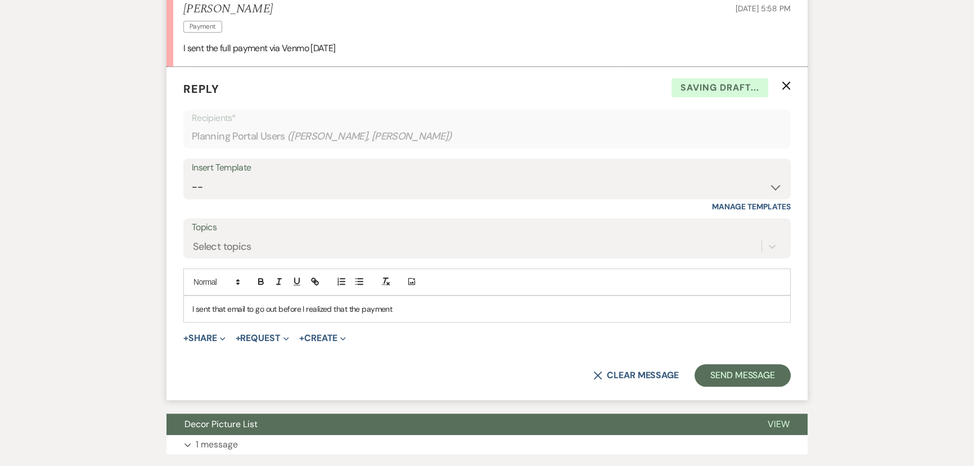
click at [392, 304] on p "I sent that email to go out before I realized that the payment" at bounding box center [487, 309] width 590 height 12
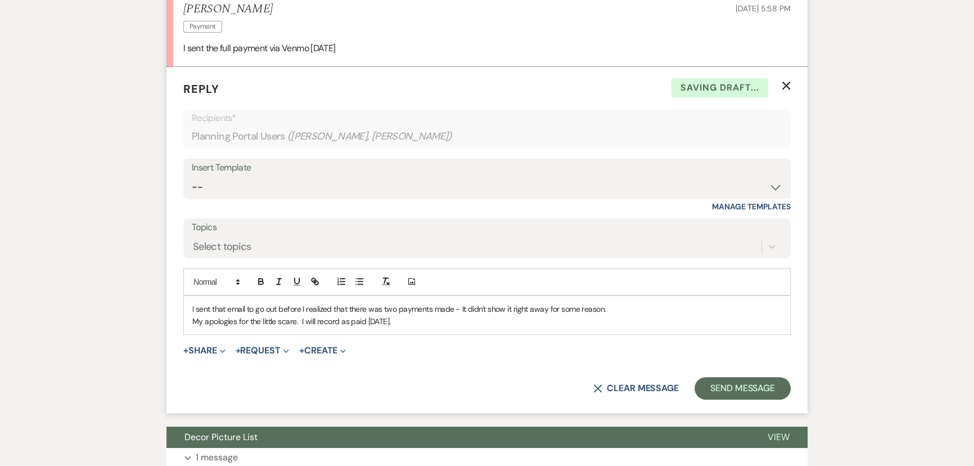
click at [237, 306] on p "I sent that email to go out before I realized that there was two payments made …" at bounding box center [487, 309] width 590 height 12
click at [246, 307] on p "I sent that to go out before I realized that there was two payments made - It d…" at bounding box center [487, 309] width 590 height 12
click at [388, 307] on p "The message was sent out before I realized that there was two payments made - I…" at bounding box center [487, 309] width 590 height 12
click at [745, 384] on button "Send Message" at bounding box center [743, 388] width 96 height 23
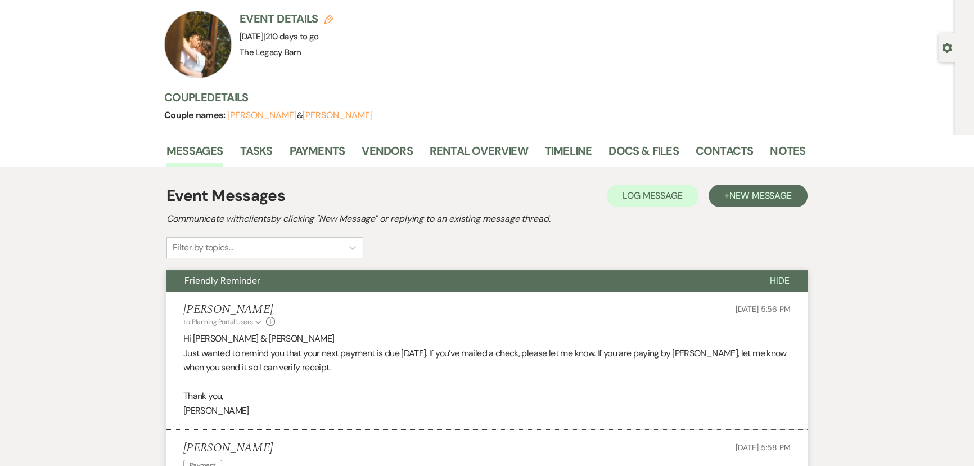
scroll to position [0, 0]
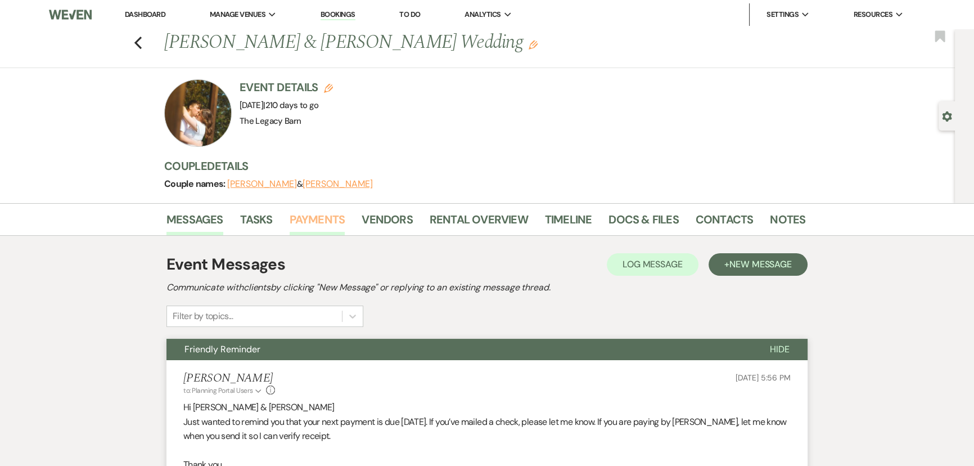
click at [332, 217] on link "Payments" at bounding box center [318, 222] width 56 height 25
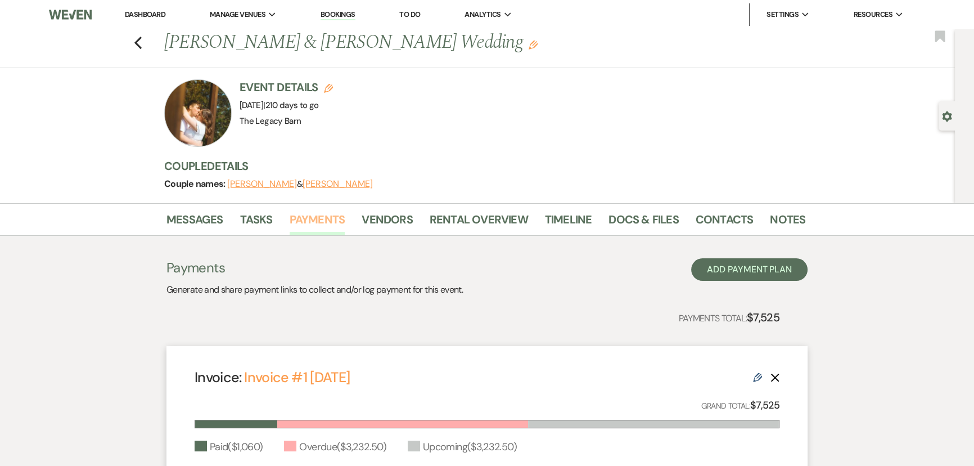
scroll to position [240, 0]
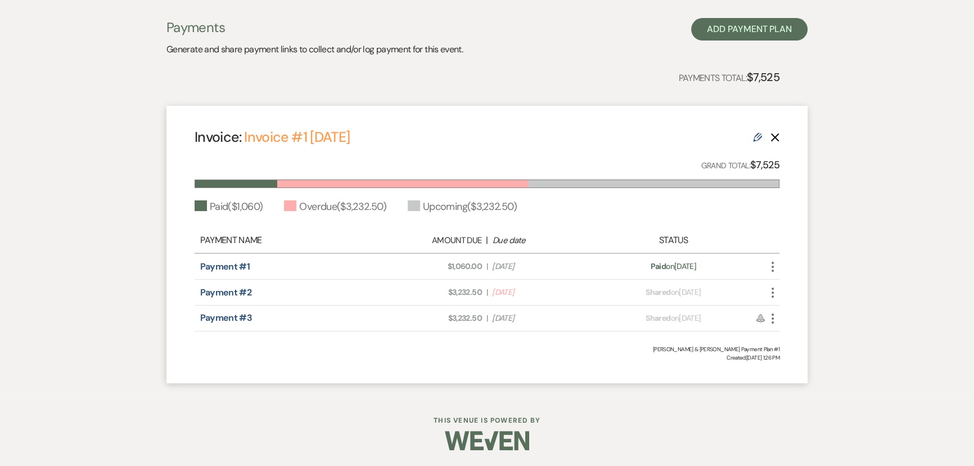
click at [770, 295] on icon "More" at bounding box center [773, 293] width 14 height 14
click at [799, 349] on button "Check [PERSON_NAME] [PERSON_NAME] as Paid" at bounding box center [823, 353] width 114 height 19
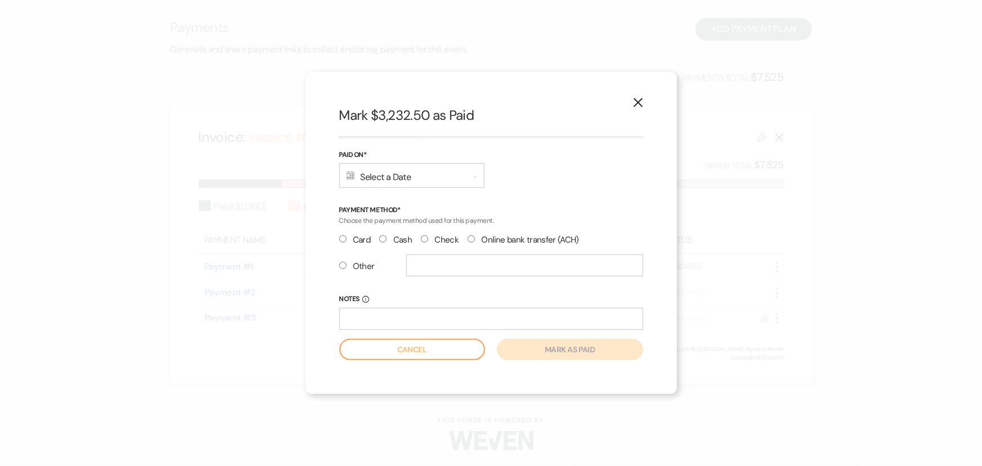
click at [368, 179] on div "Calendar Select a Date Expand" at bounding box center [411, 175] width 145 height 25
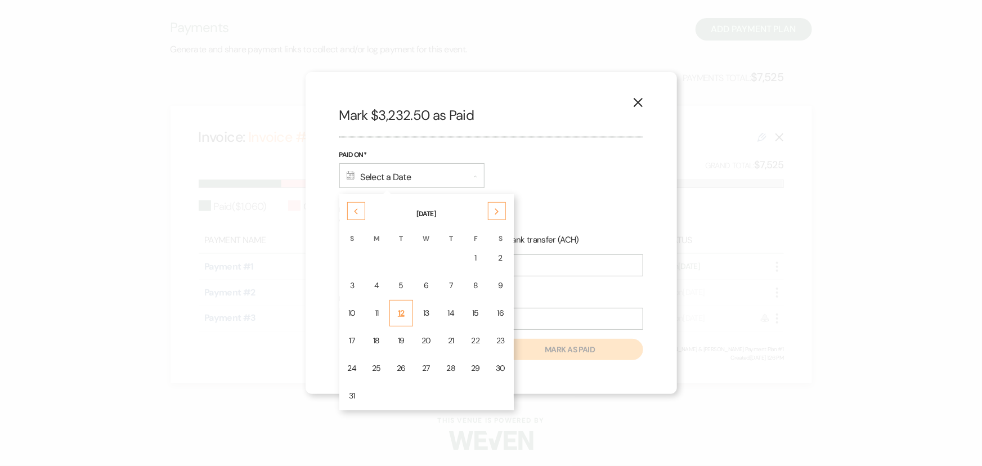
click at [402, 313] on div "12" at bounding box center [401, 313] width 9 height 12
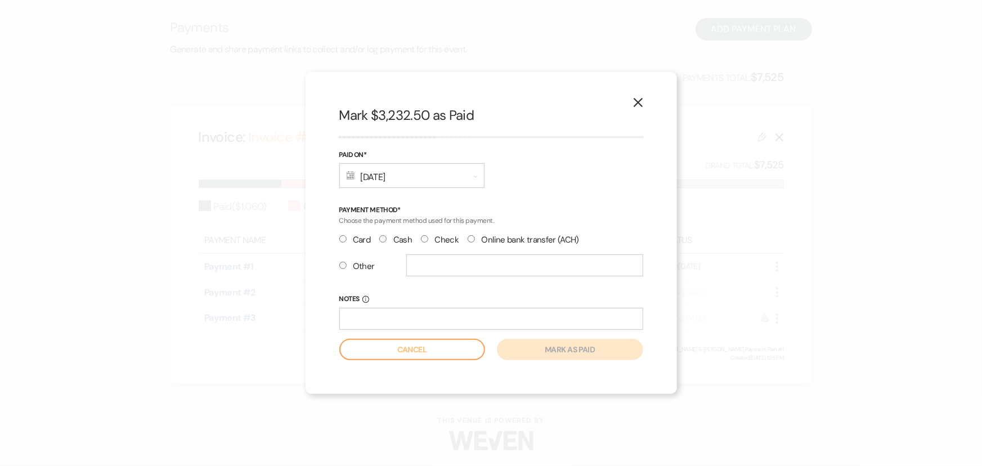
click at [341, 264] on input "Other" at bounding box center [342, 265] width 7 height 7
radio input "true"
click at [412, 264] on input "text" at bounding box center [524, 265] width 237 height 22
type input "Venmo"
click at [529, 347] on button "Mark as paid" at bounding box center [570, 349] width 146 height 21
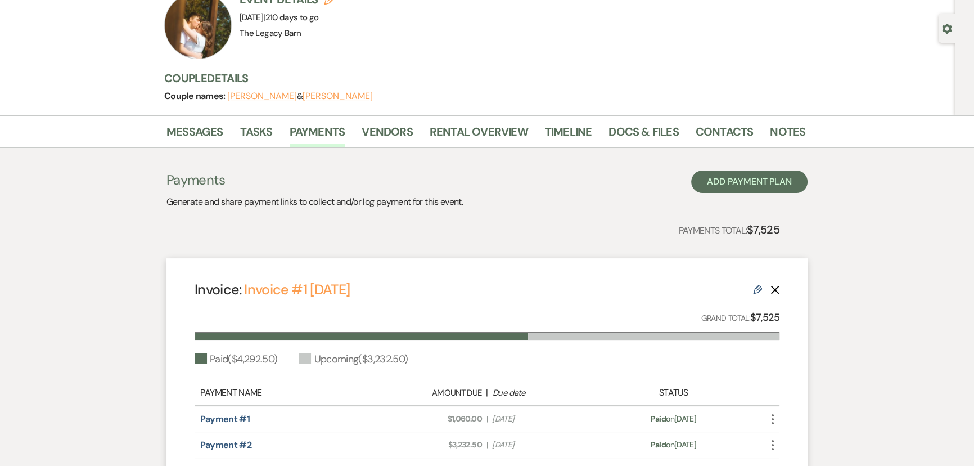
scroll to position [0, 0]
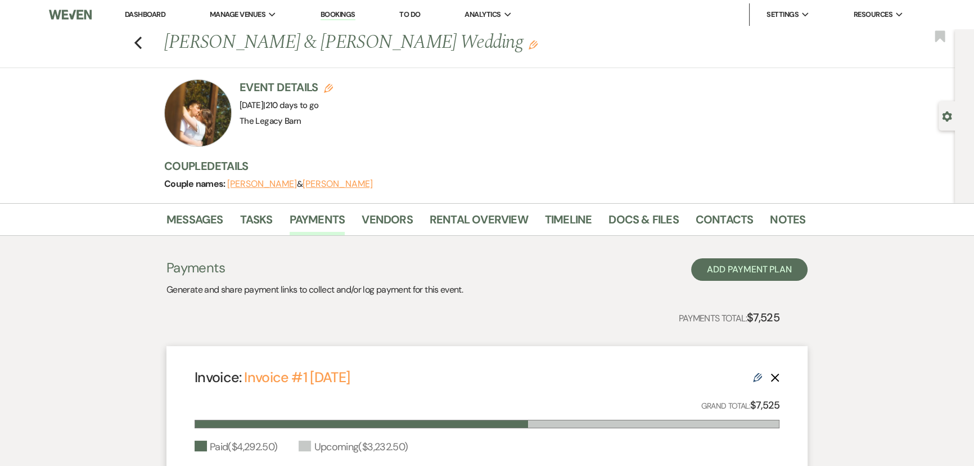
click at [131, 16] on link "Dashboard" at bounding box center [145, 15] width 41 height 10
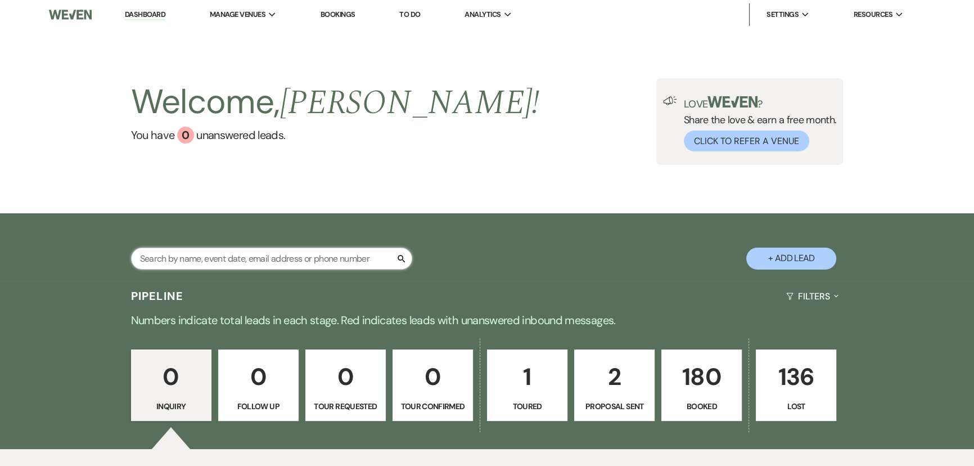
click at [173, 260] on input "text" at bounding box center [271, 259] width 281 height 22
type input "[PERSON_NAME]"
select select "8"
select select "5"
select select "8"
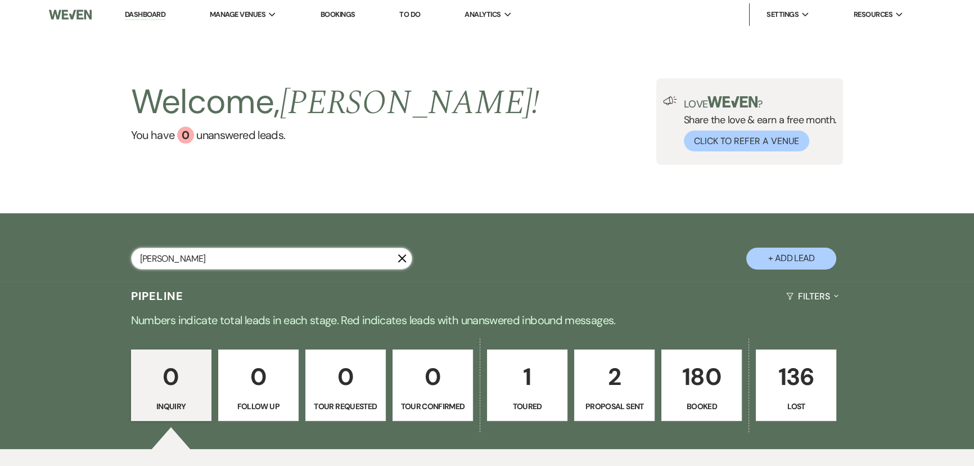
select select "5"
select select "8"
select select "11"
select select "8"
select select "5"
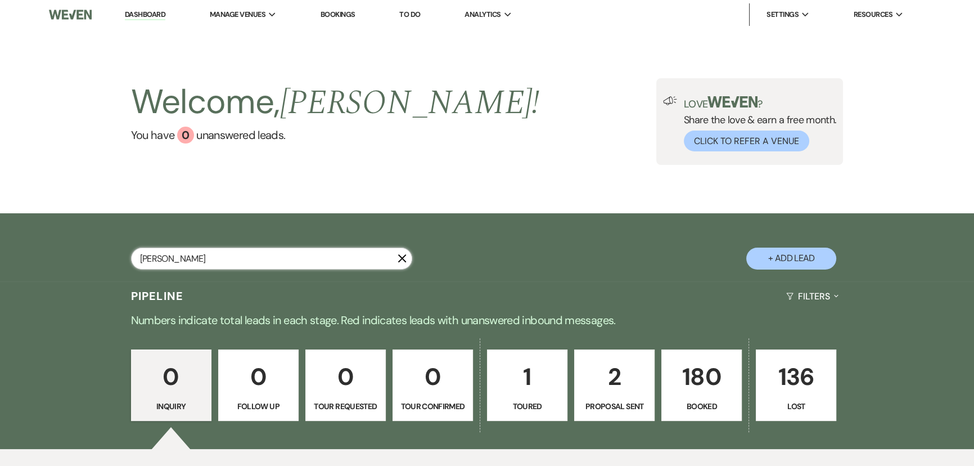
select select "8"
select select "5"
select select "8"
select select "6"
select select "8"
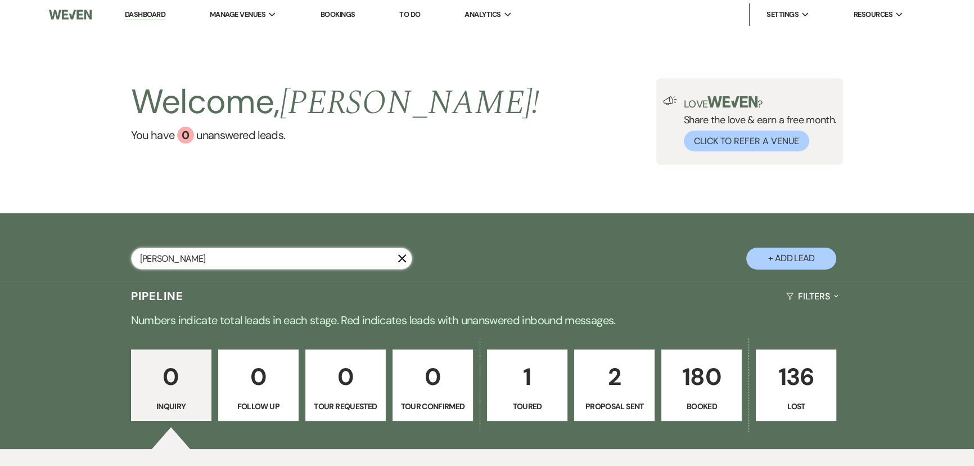
select select "1"
select select "8"
select select "5"
select select "8"
select select "11"
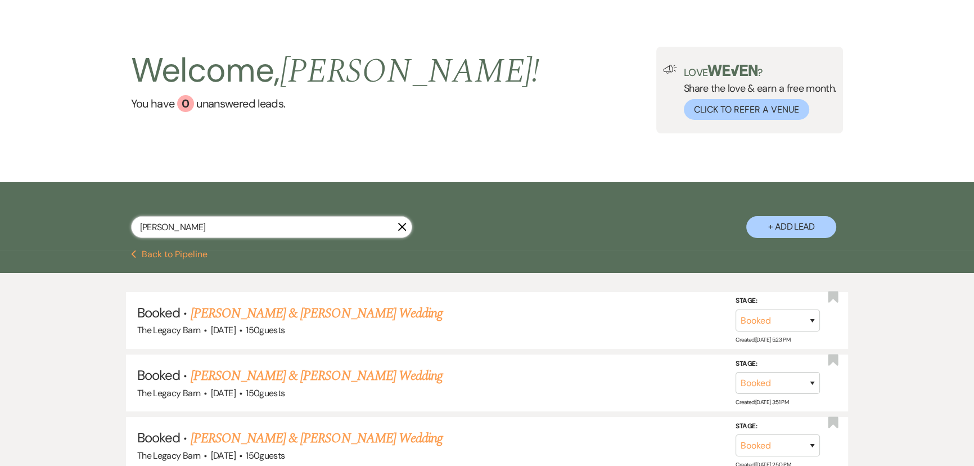
scroll to position [204, 0]
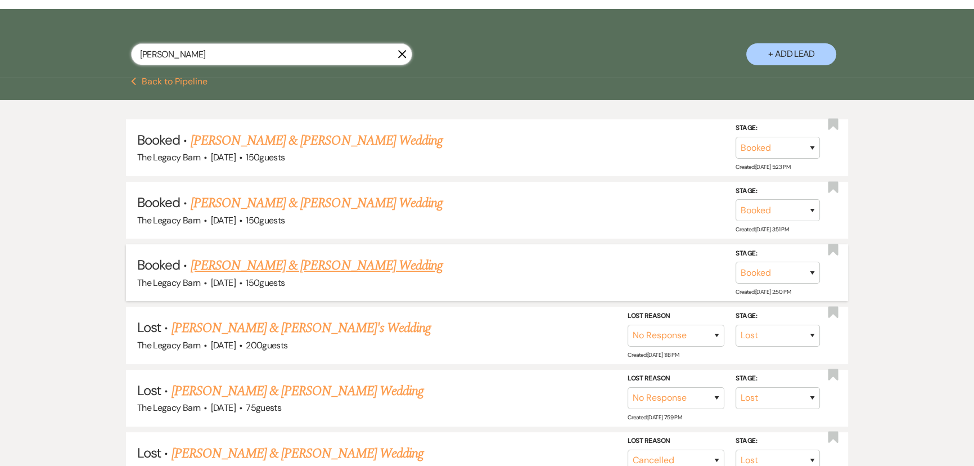
type input "[PERSON_NAME]"
click at [289, 259] on link "[PERSON_NAME] & [PERSON_NAME] Wedding" at bounding box center [317, 265] width 252 height 20
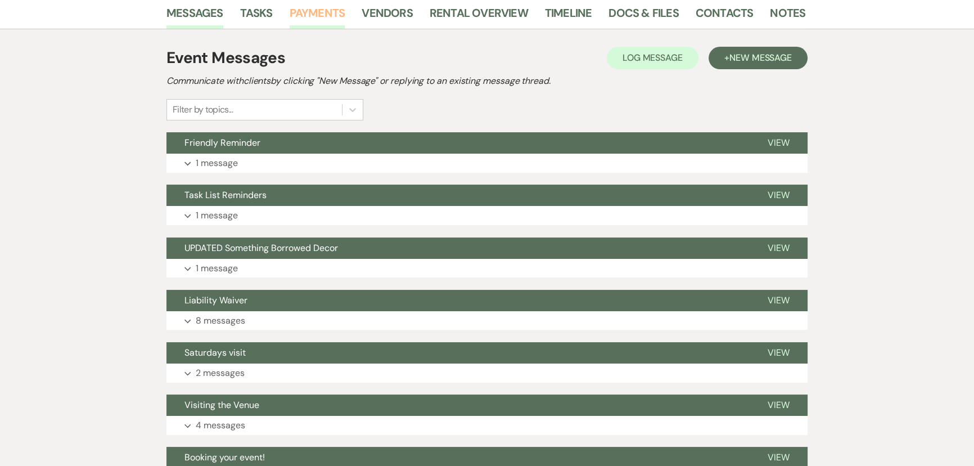
click at [316, 14] on link "Payments" at bounding box center [318, 16] width 56 height 25
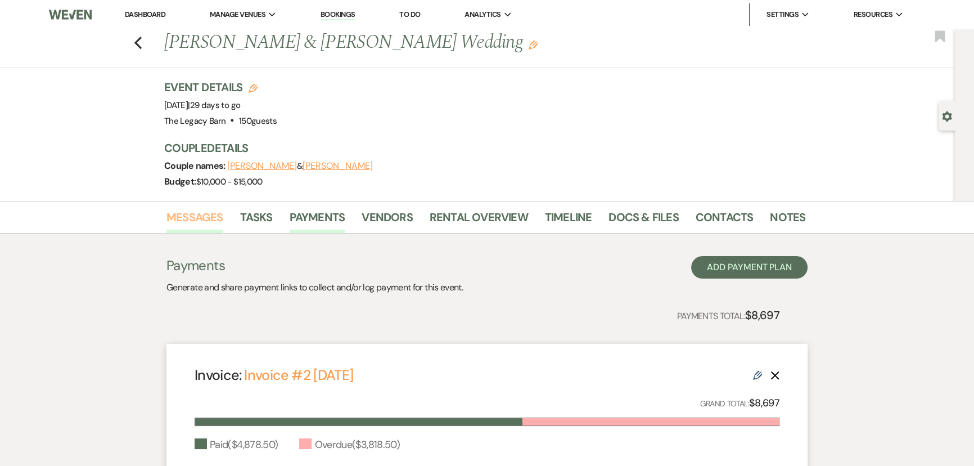
click at [185, 215] on link "Messages" at bounding box center [195, 220] width 57 height 25
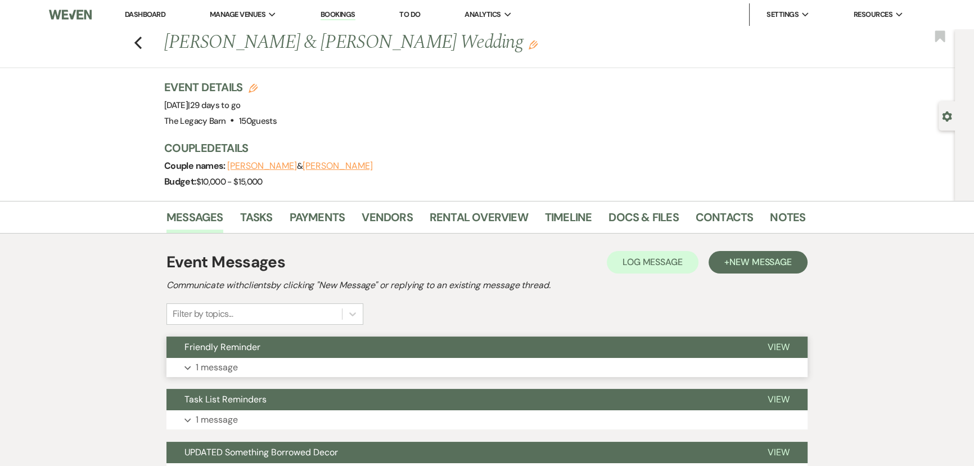
click at [215, 344] on span "Friendly Reminder" at bounding box center [223, 347] width 76 height 12
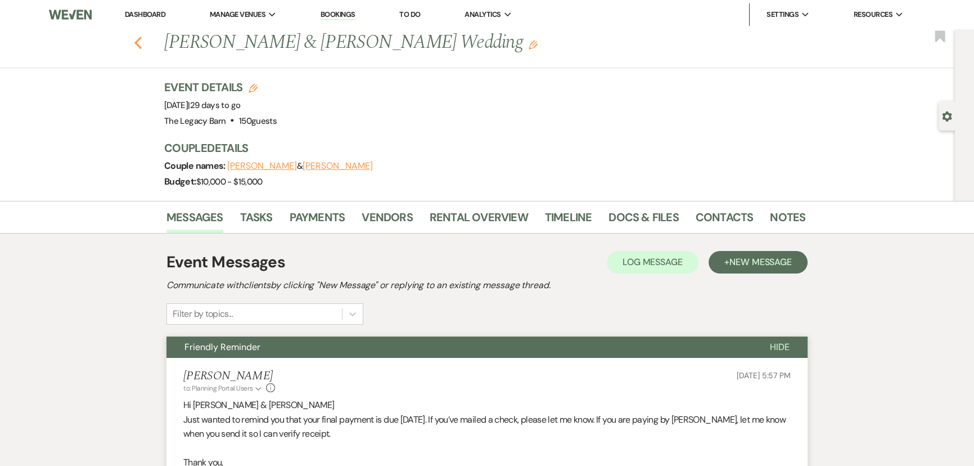
click at [139, 43] on use "button" at bounding box center [137, 43] width 7 height 12
select select "8"
select select "5"
select select "8"
select select "5"
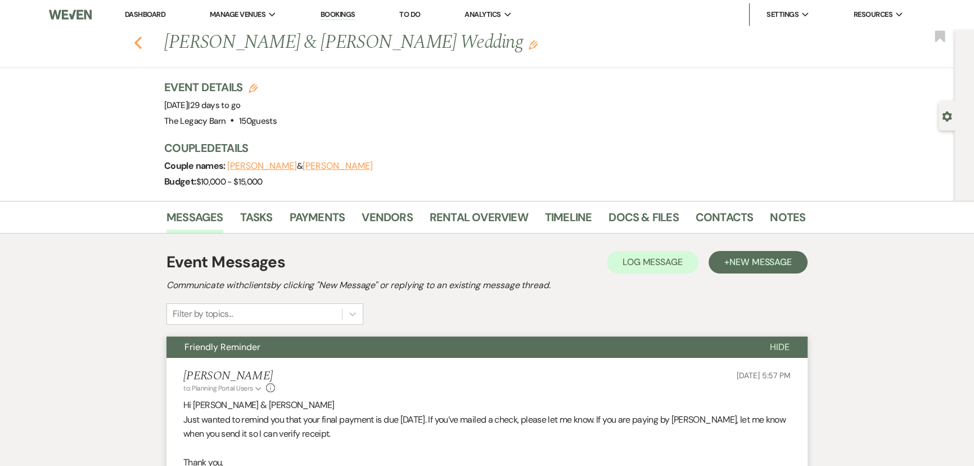
select select "8"
select select "11"
select select "8"
select select "5"
select select "8"
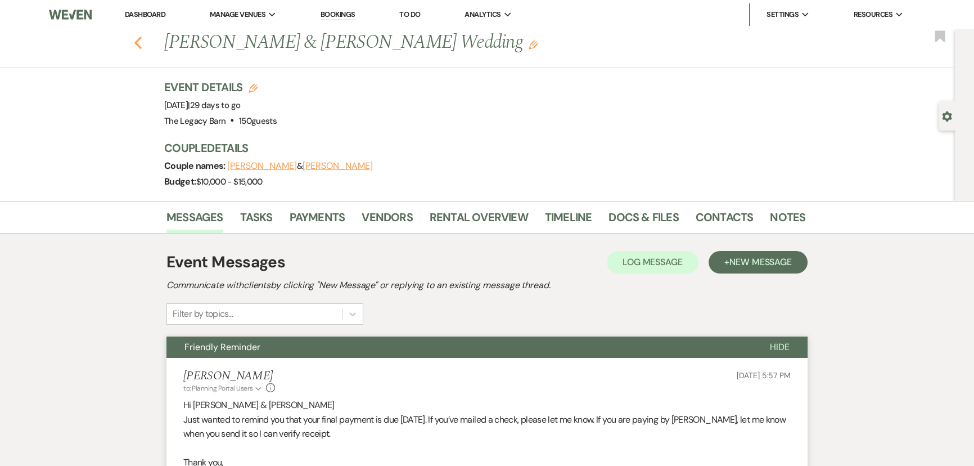
select select "5"
select select "8"
select select "6"
select select "8"
select select "1"
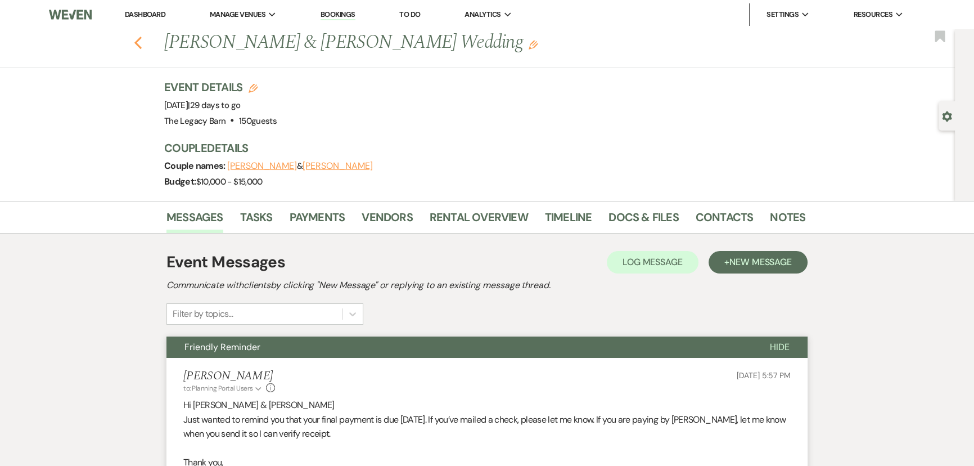
select select "8"
select select "5"
select select "8"
select select "11"
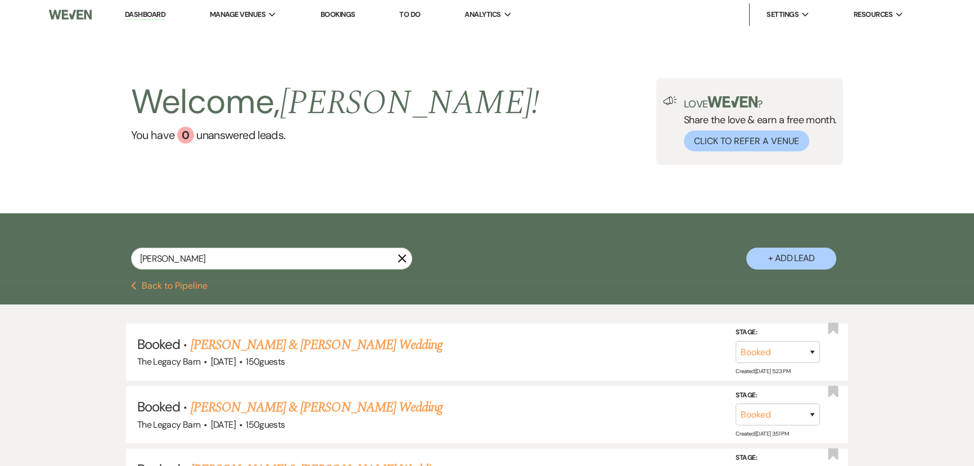
click at [134, 10] on link "Dashboard" at bounding box center [145, 15] width 41 height 11
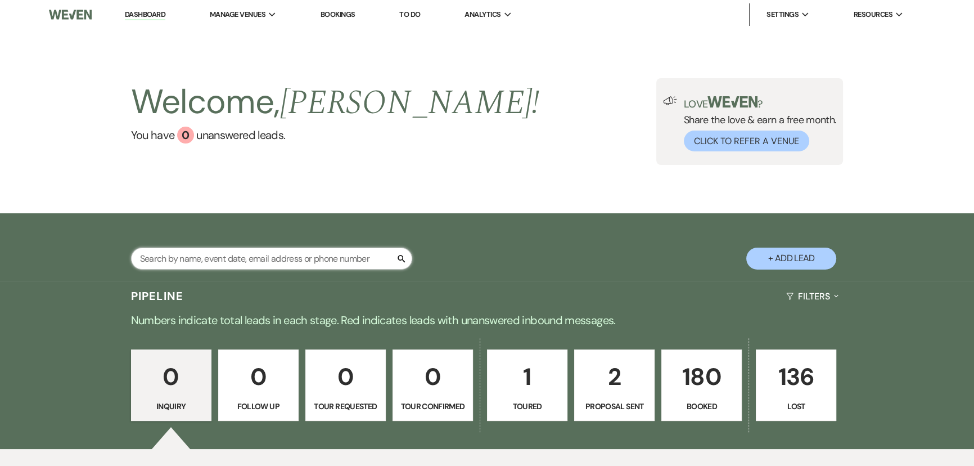
click at [171, 259] on input "text" at bounding box center [271, 259] width 281 height 22
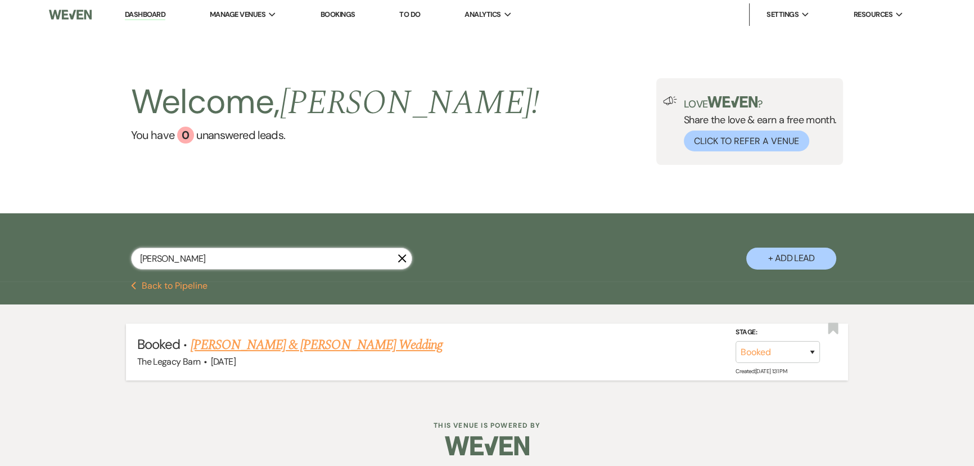
type input "[PERSON_NAME]"
click at [220, 343] on link "[PERSON_NAME] & [PERSON_NAME] Wedding" at bounding box center [317, 345] width 252 height 20
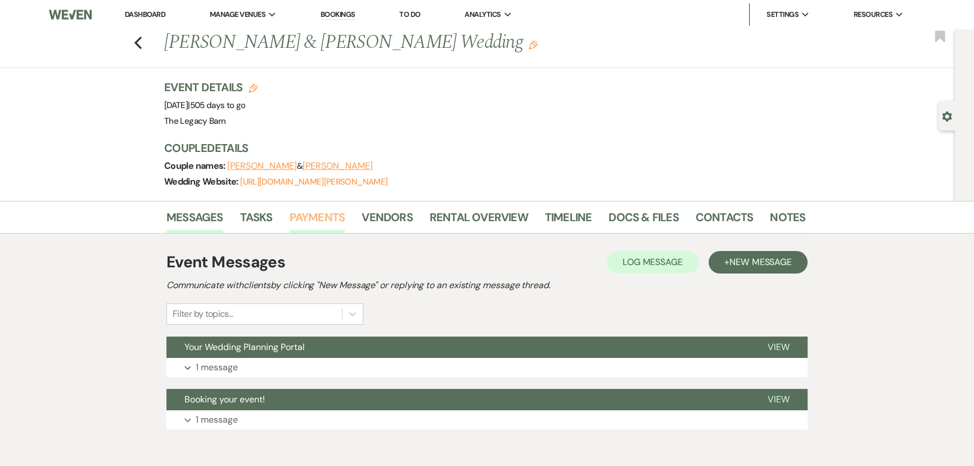
click at [318, 220] on link "Payments" at bounding box center [318, 220] width 56 height 25
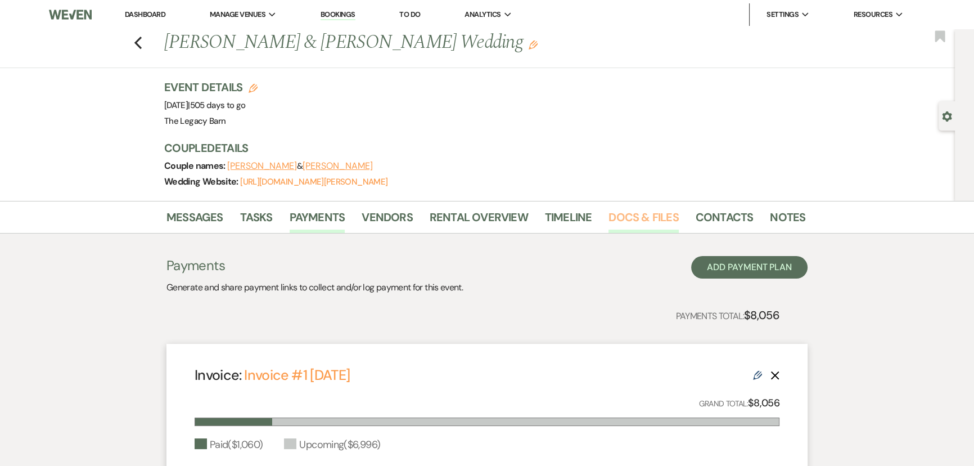
click at [624, 220] on link "Docs & Files" at bounding box center [644, 220] width 70 height 25
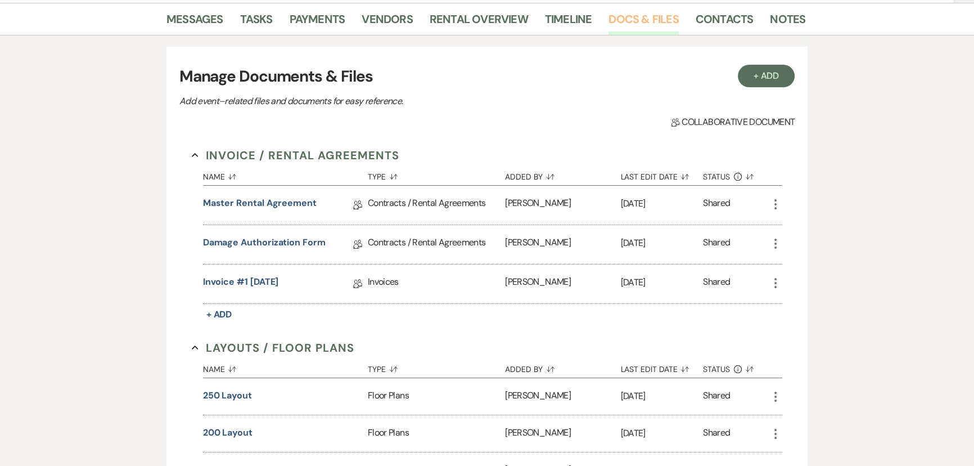
scroll to position [204, 0]
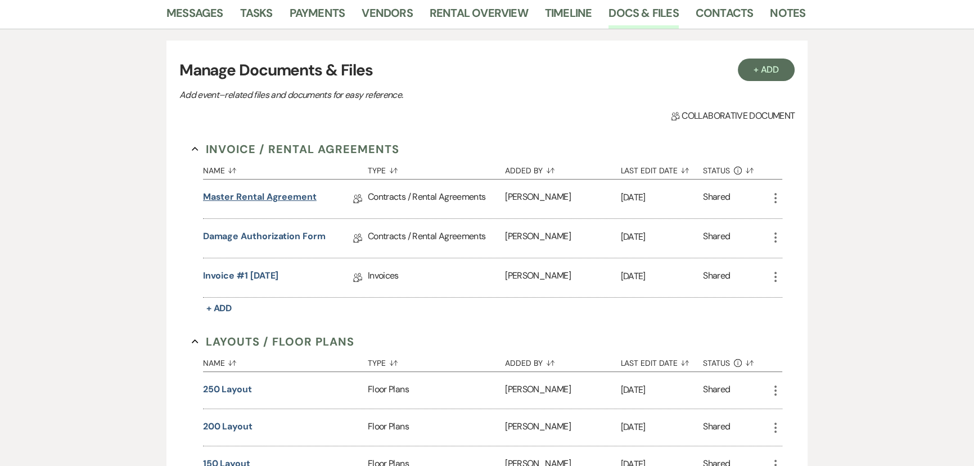
click at [269, 194] on link "Master Rental Agreement" at bounding box center [260, 198] width 114 height 17
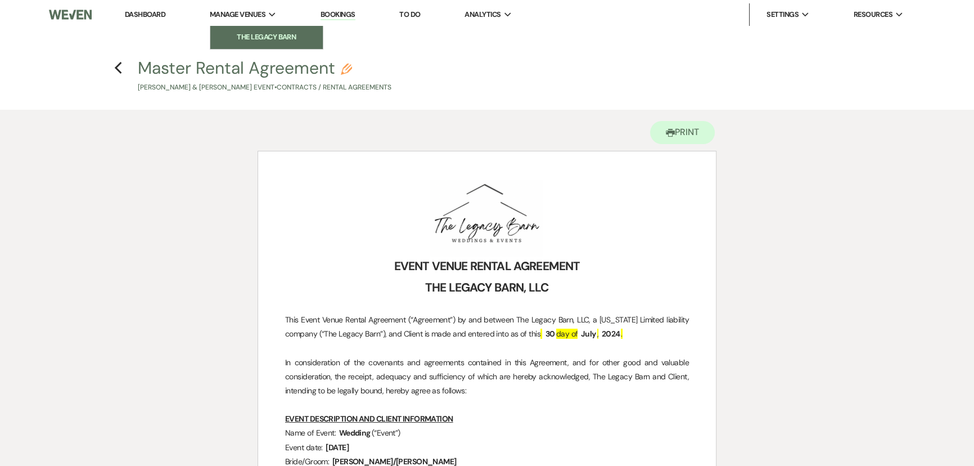
click at [249, 35] on li "The Legacy Barn" at bounding box center [266, 37] width 101 height 11
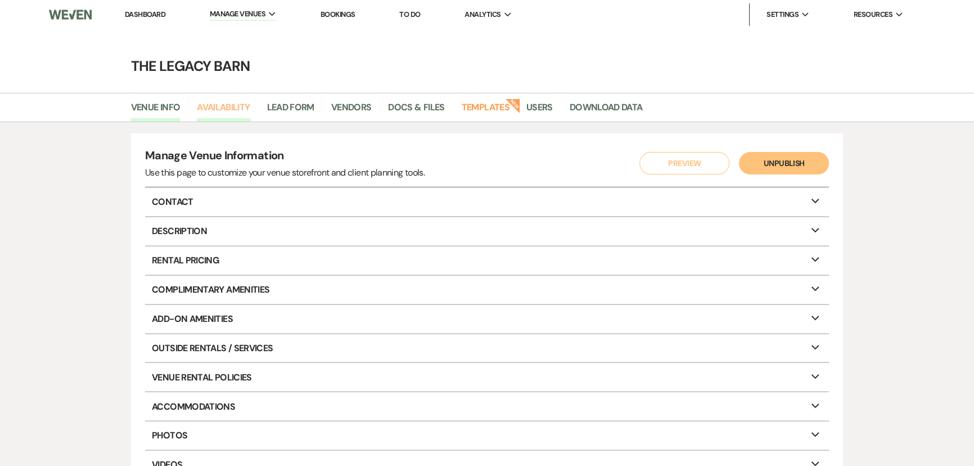
click at [222, 107] on link "Availability" at bounding box center [223, 110] width 53 height 21
select select "3"
select select "2026"
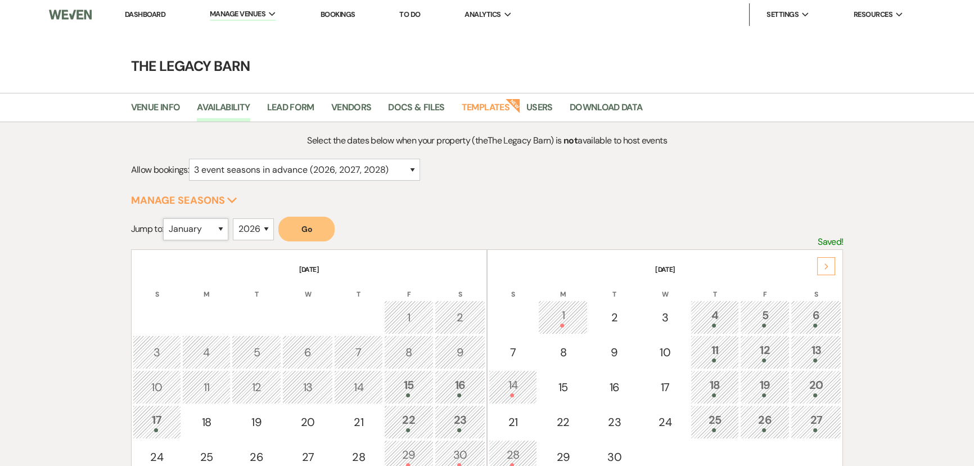
click at [200, 233] on select "January February March April May June July August September October November De…" at bounding box center [195, 229] width 65 height 22
select select "9"
click at [166, 218] on select "January February March April May June July August September October November De…" at bounding box center [195, 229] width 65 height 22
click at [307, 226] on button "Go" at bounding box center [306, 229] width 56 height 25
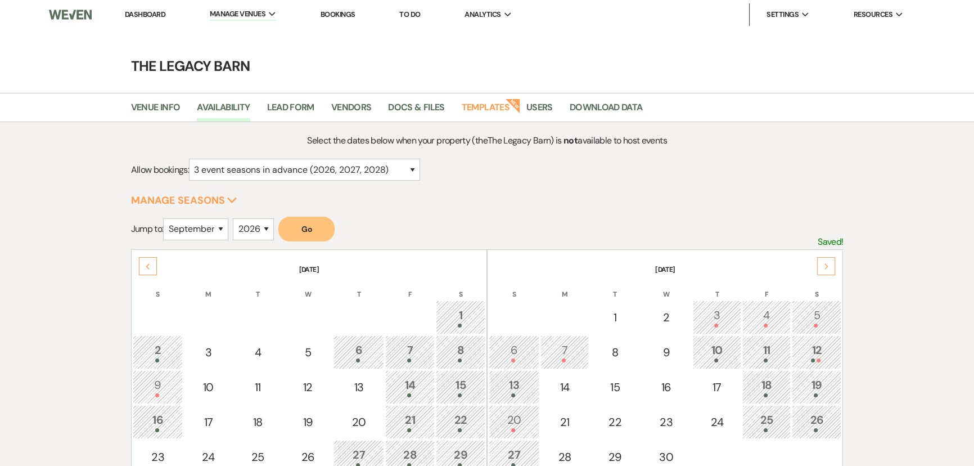
click at [811, 352] on div "12" at bounding box center [816, 351] width 37 height 21
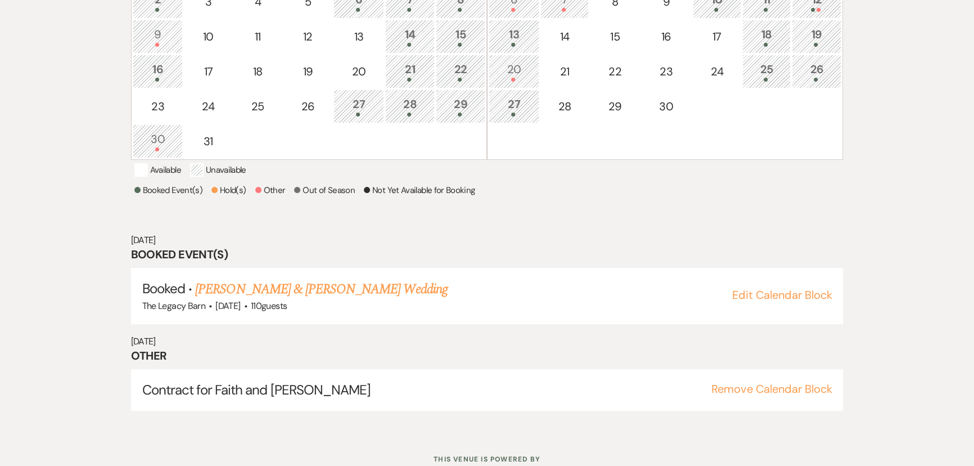
scroll to position [368, 0]
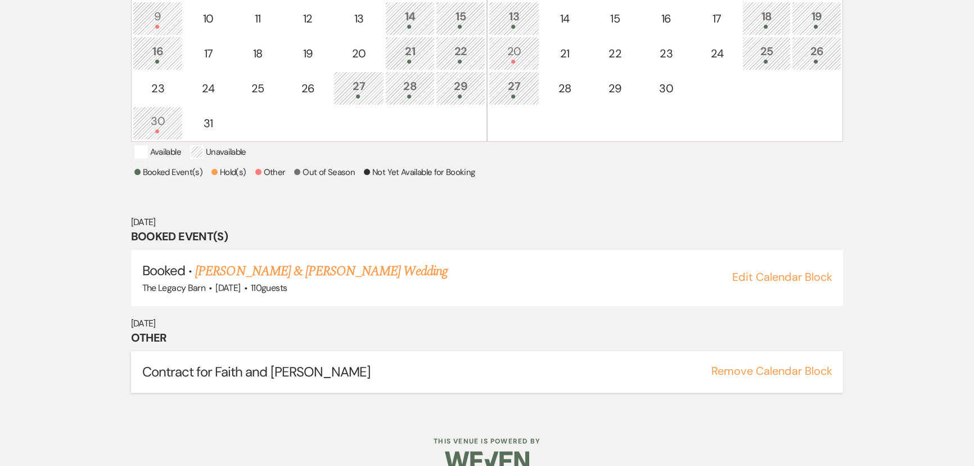
click at [790, 376] on button "Remove Calendar Block" at bounding box center [771, 370] width 121 height 11
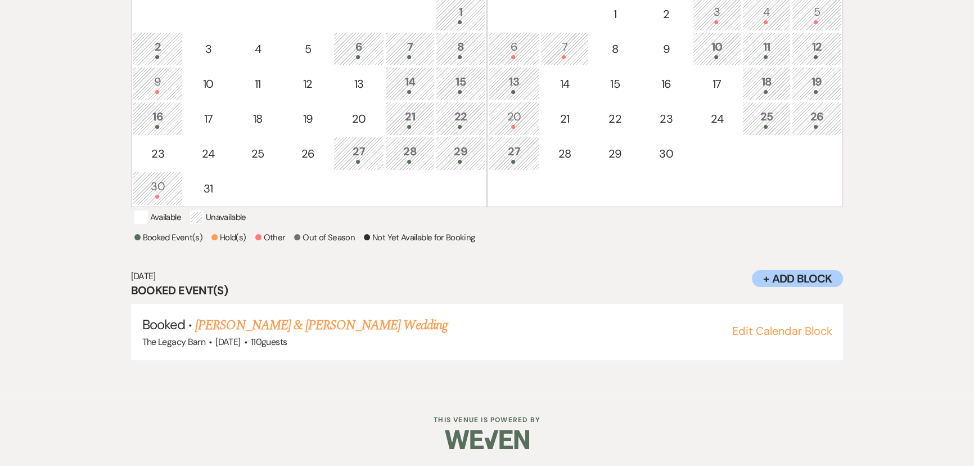
scroll to position [0, 0]
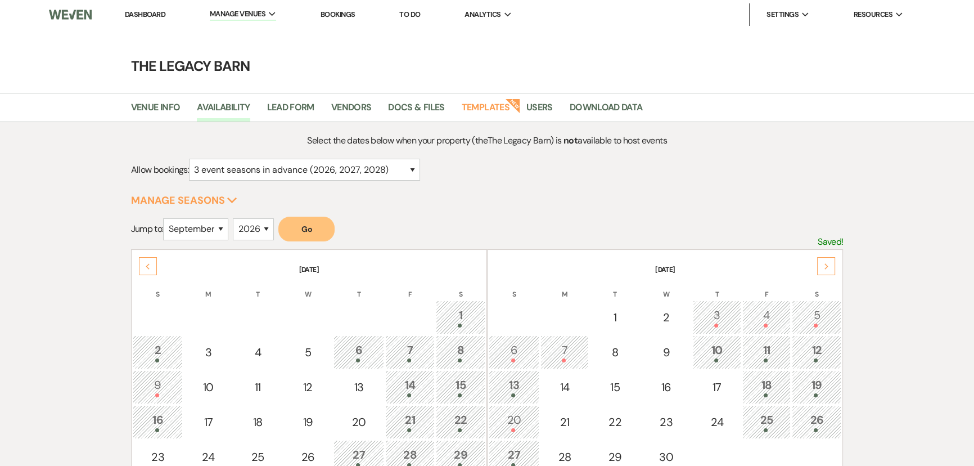
click at [145, 17] on link "Dashboard" at bounding box center [145, 15] width 41 height 10
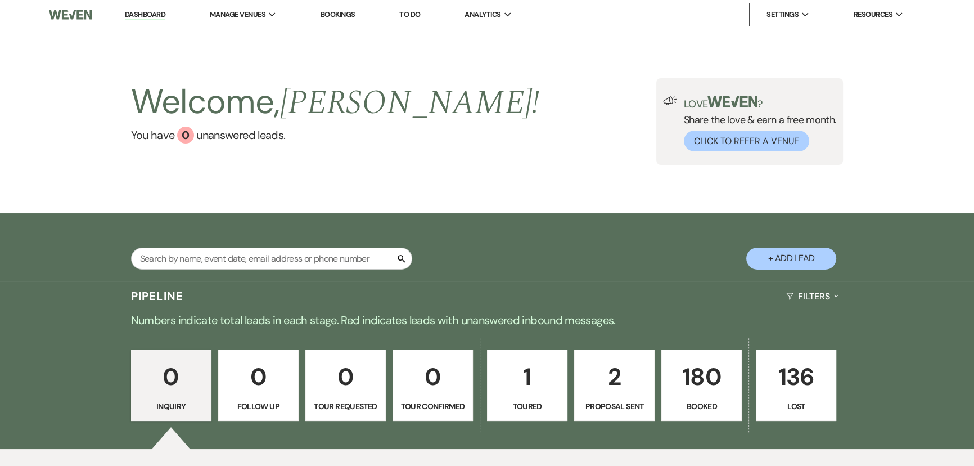
click at [687, 370] on p "180" at bounding box center [702, 377] width 66 height 38
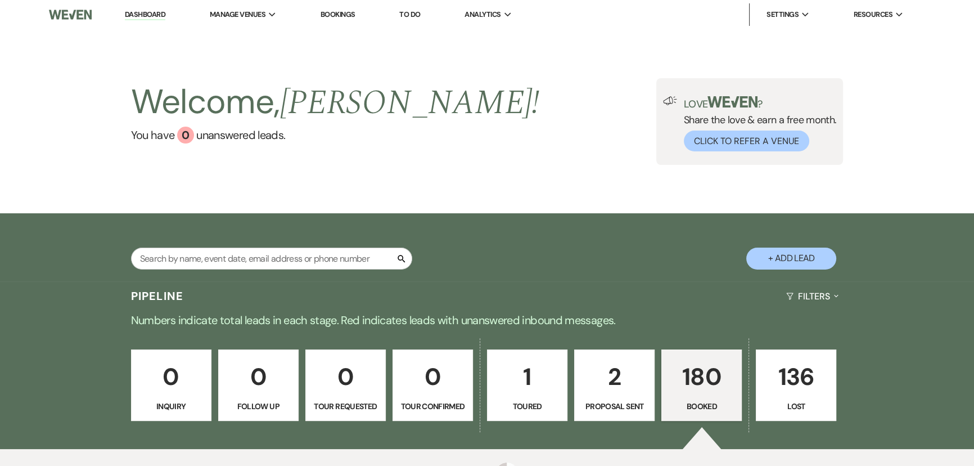
scroll to position [200, 0]
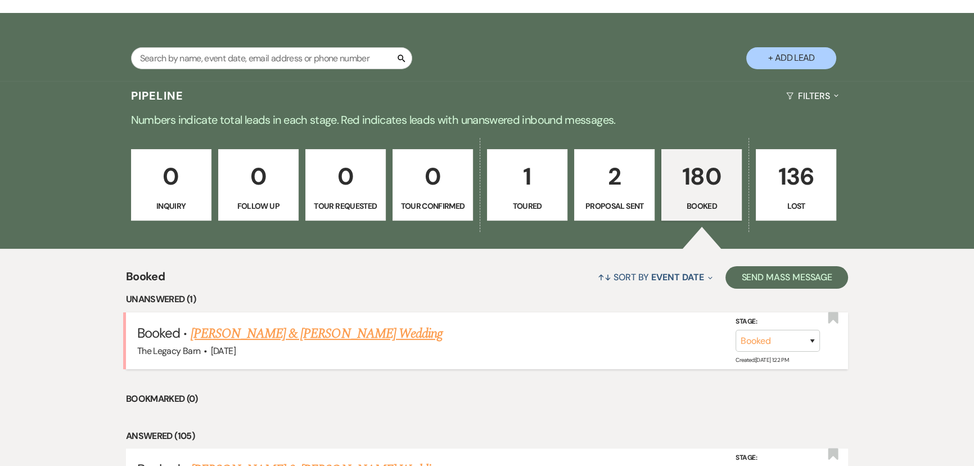
click at [312, 335] on link "[PERSON_NAME] & [PERSON_NAME] Wedding" at bounding box center [317, 333] width 252 height 20
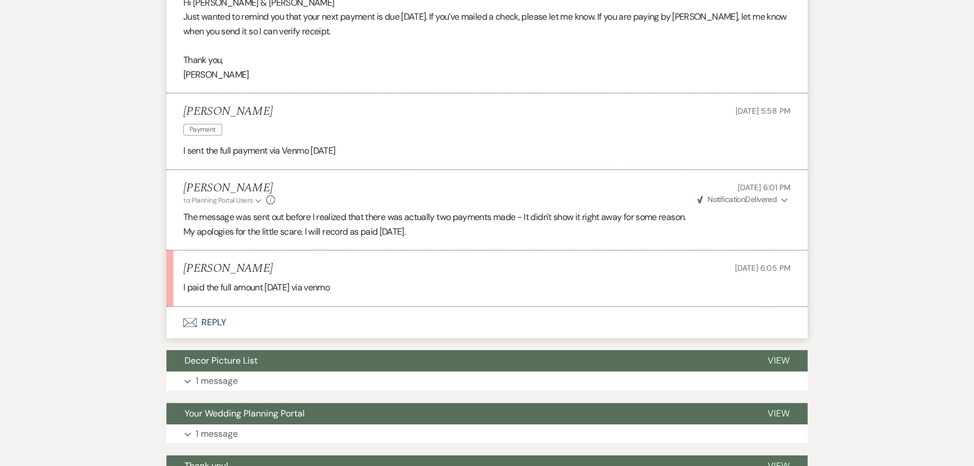
click at [209, 321] on button "Envelope Reply" at bounding box center [487, 323] width 641 height 32
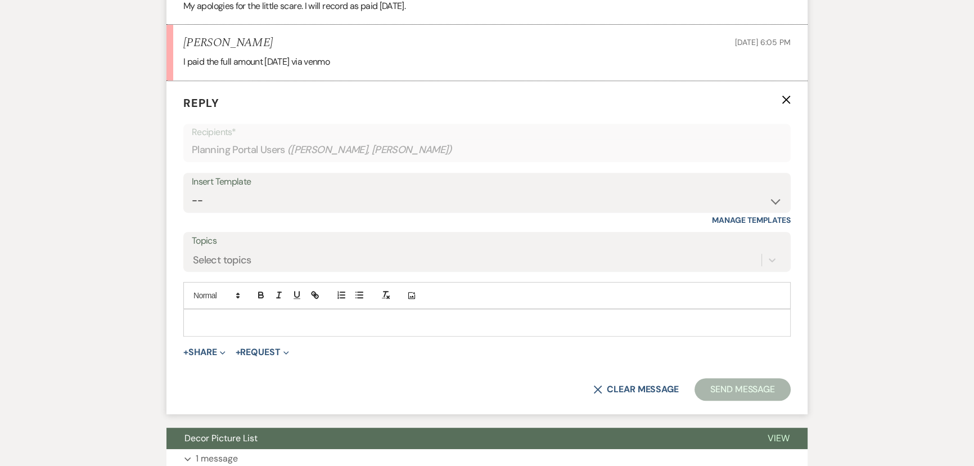
scroll to position [644, 0]
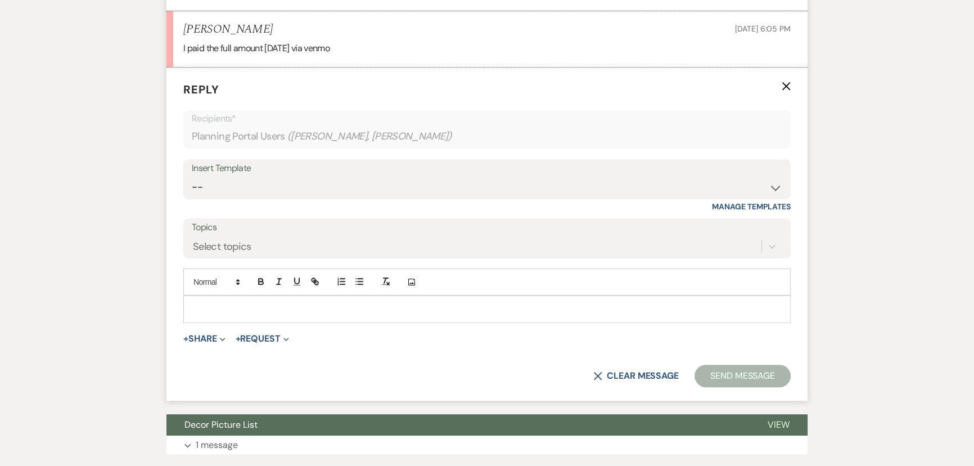
click at [205, 308] on p at bounding box center [487, 309] width 590 height 12
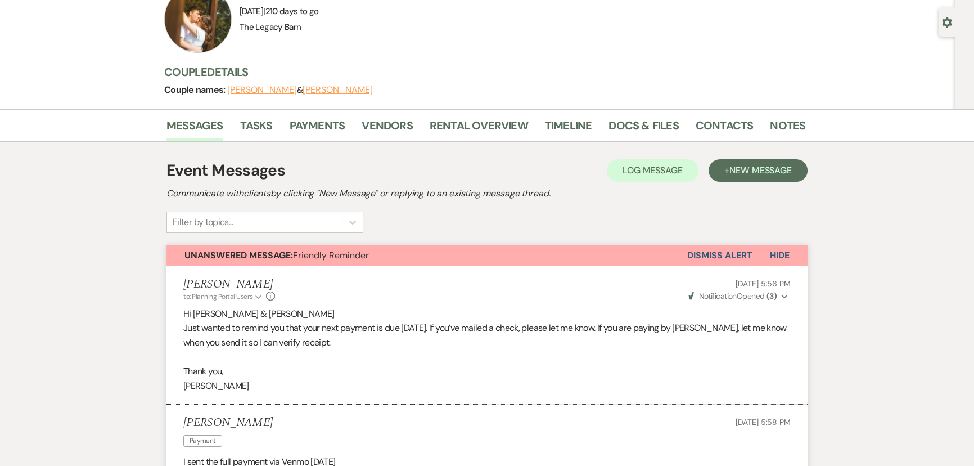
scroll to position [82, 0]
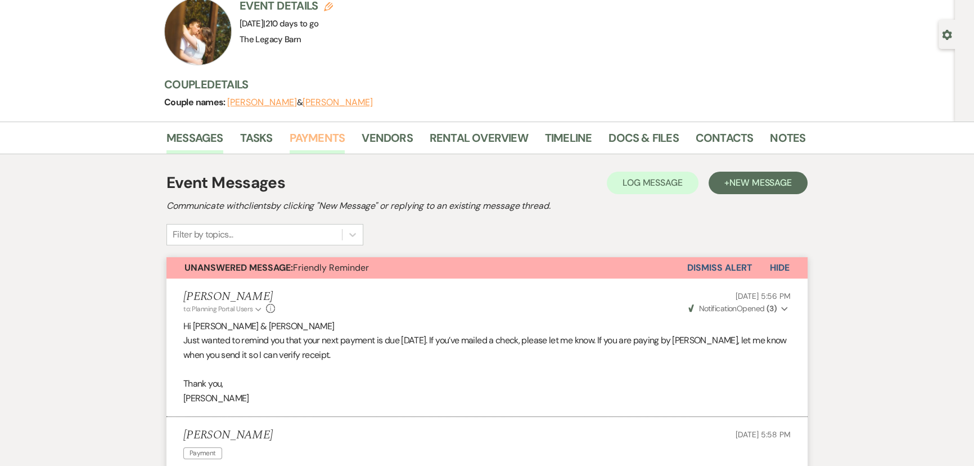
click at [319, 137] on link "Payments" at bounding box center [318, 141] width 56 height 25
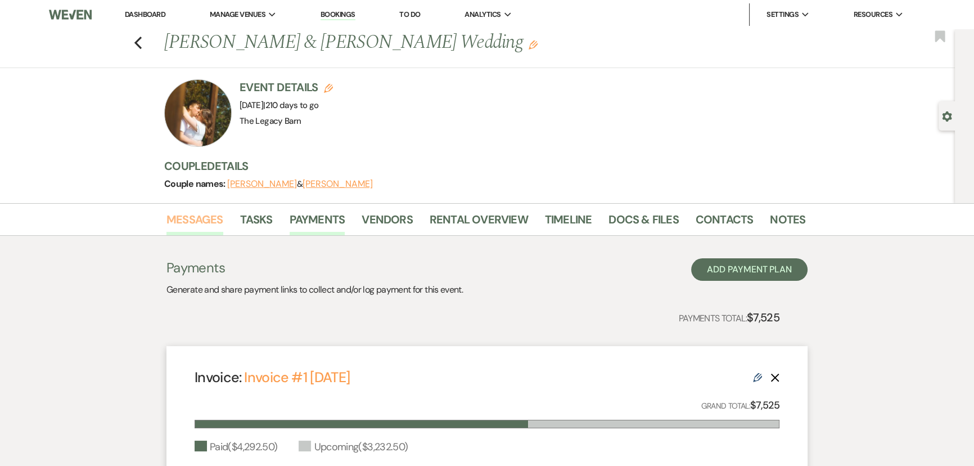
click at [191, 214] on link "Messages" at bounding box center [195, 222] width 57 height 25
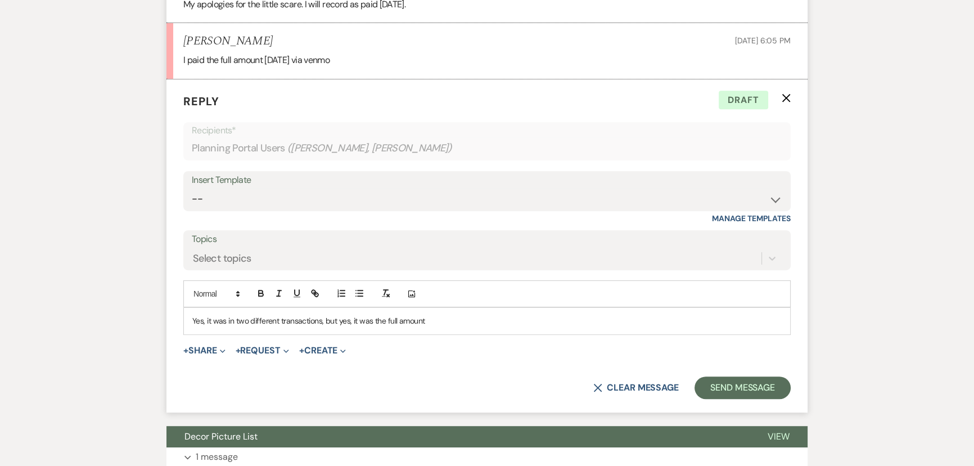
scroll to position [644, 0]
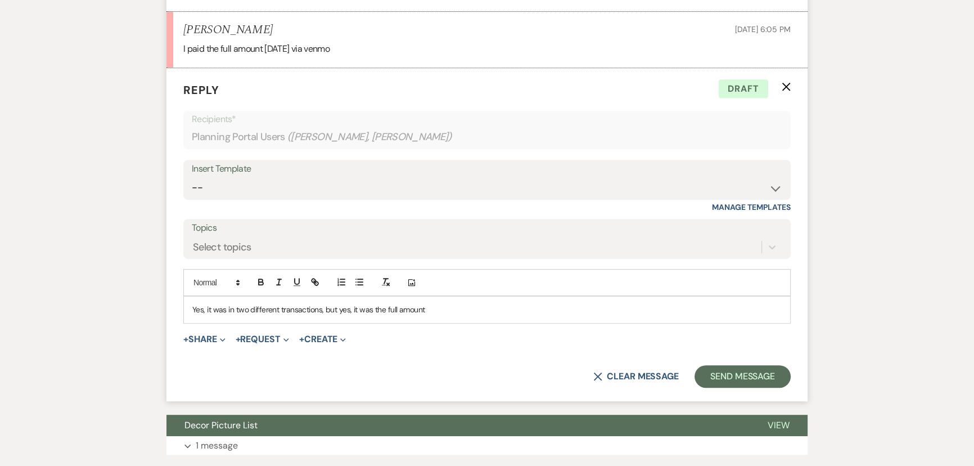
click at [432, 309] on p "Yes, it was in two different transactions, but yes, it was the full amount" at bounding box center [487, 309] width 590 height 12
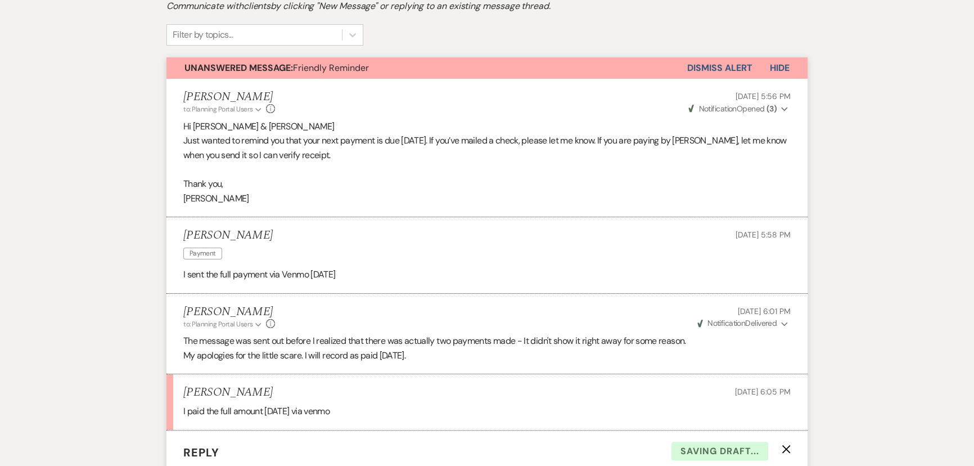
scroll to position [132, 0]
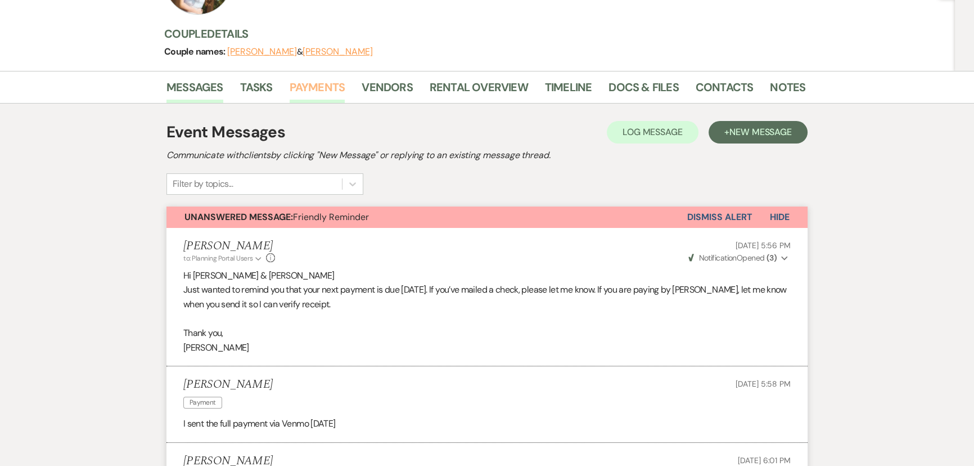
click at [318, 88] on link "Payments" at bounding box center [318, 90] width 56 height 25
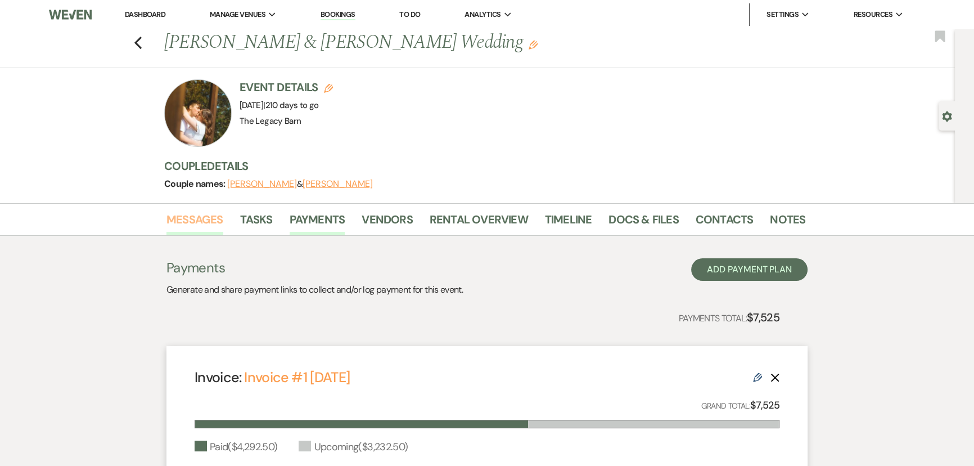
click at [194, 218] on link "Messages" at bounding box center [195, 222] width 57 height 25
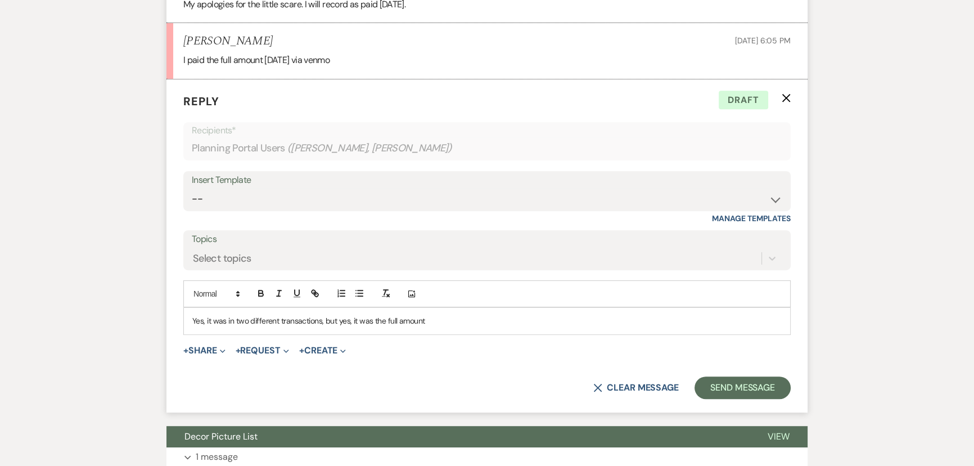
scroll to position [644, 0]
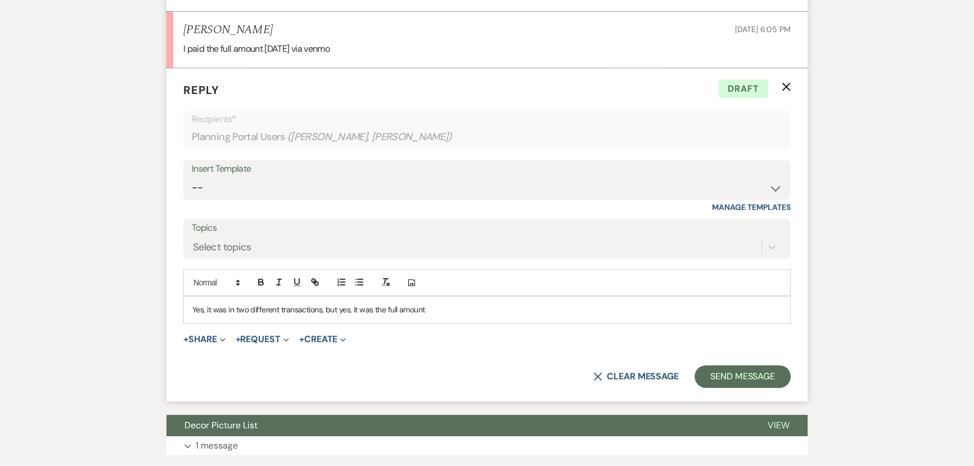
click at [427, 306] on p "Yes, it was in two different transactions, but yes, it was the full amount" at bounding box center [487, 309] width 590 height 12
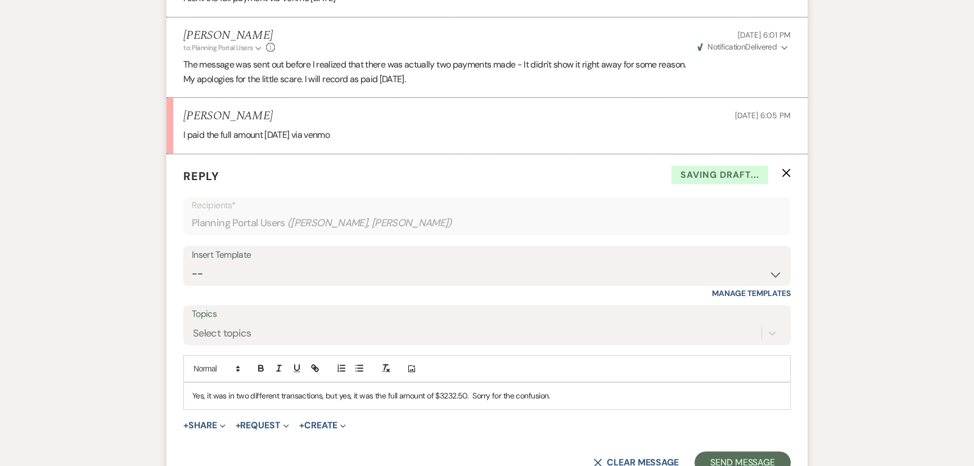
scroll to position [592, 0]
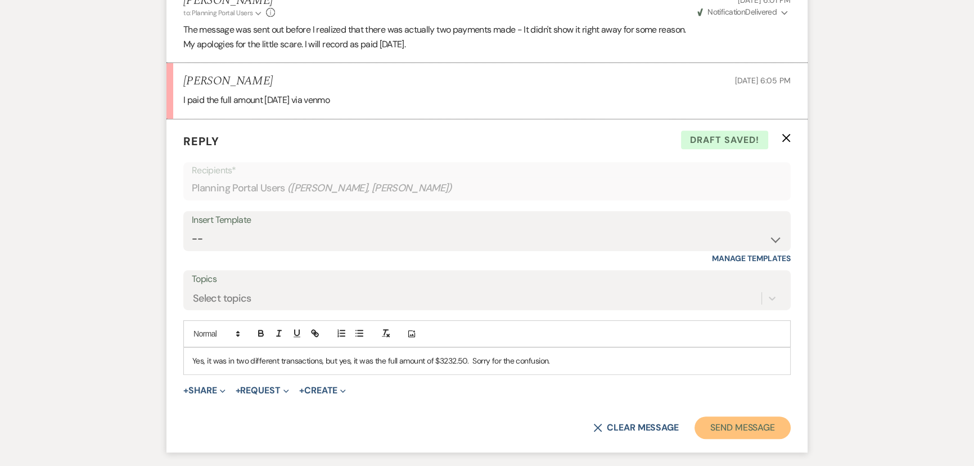
click at [754, 434] on button "Send Message" at bounding box center [743, 427] width 96 height 23
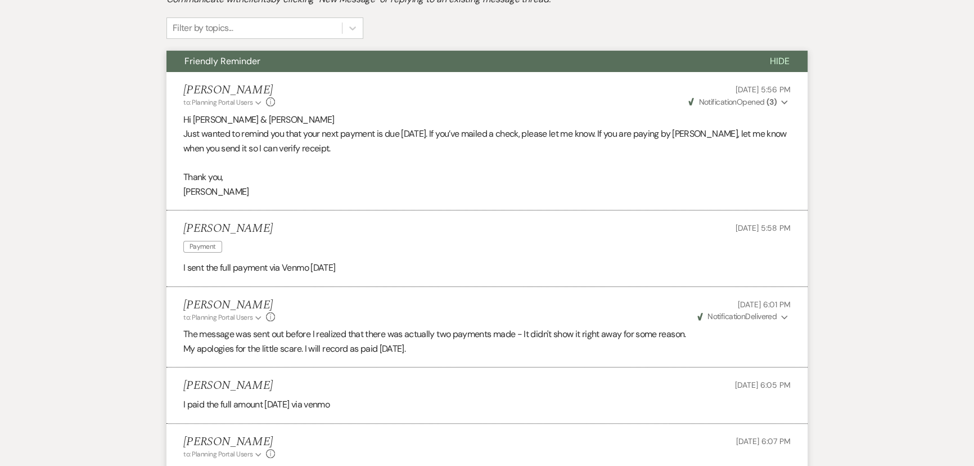
scroll to position [0, 0]
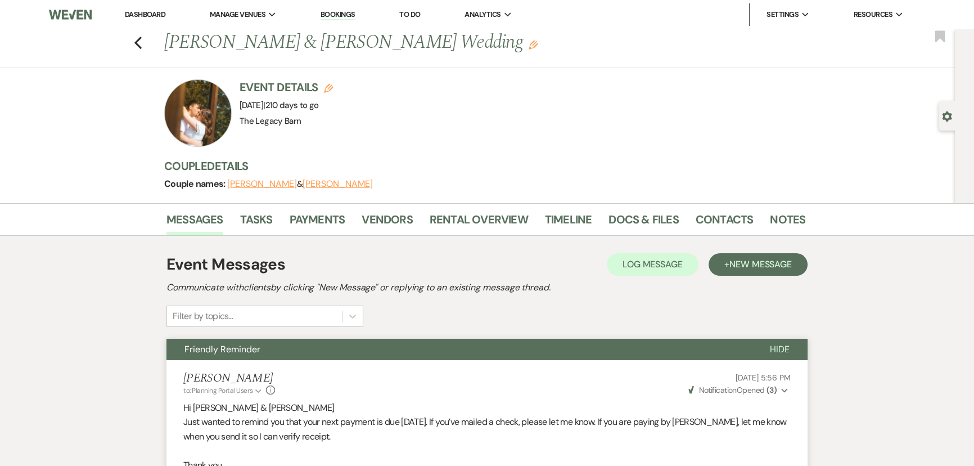
click at [143, 13] on link "Dashboard" at bounding box center [145, 15] width 41 height 10
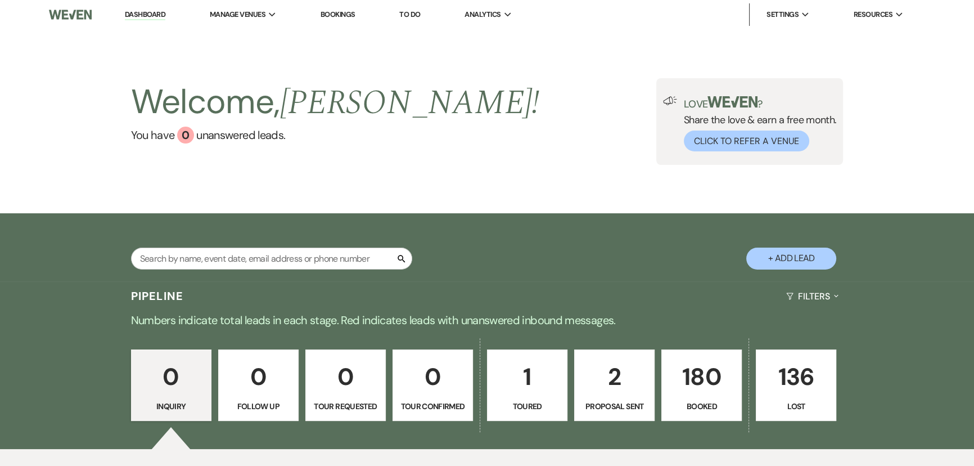
click at [714, 392] on p "180" at bounding box center [702, 377] width 66 height 38
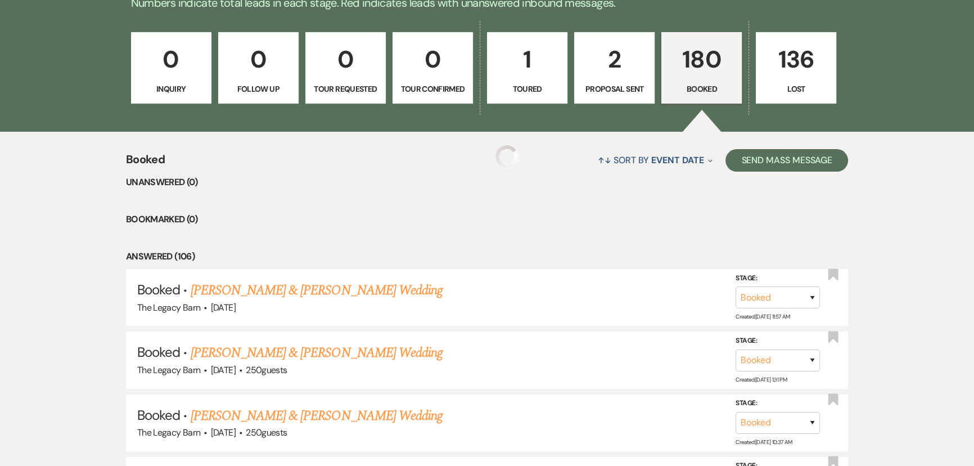
scroll to position [358, 0]
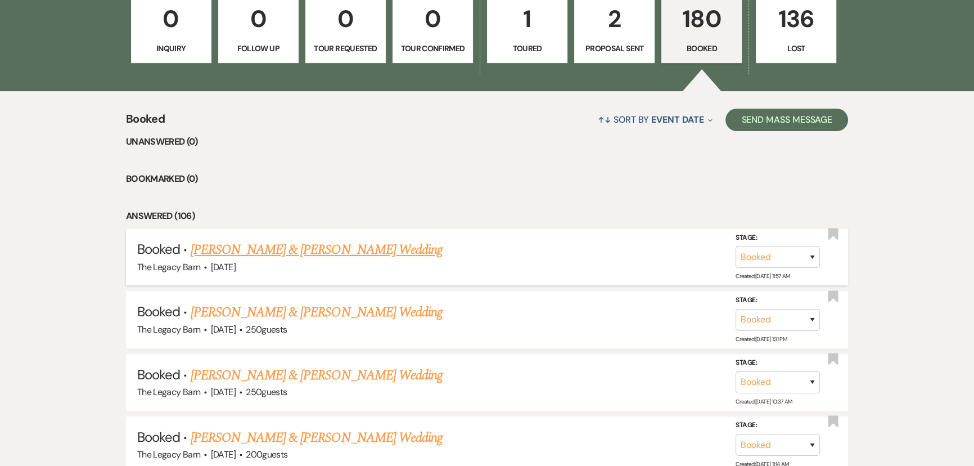
click at [306, 247] on link "[PERSON_NAME] & [PERSON_NAME] Wedding" at bounding box center [317, 250] width 252 height 20
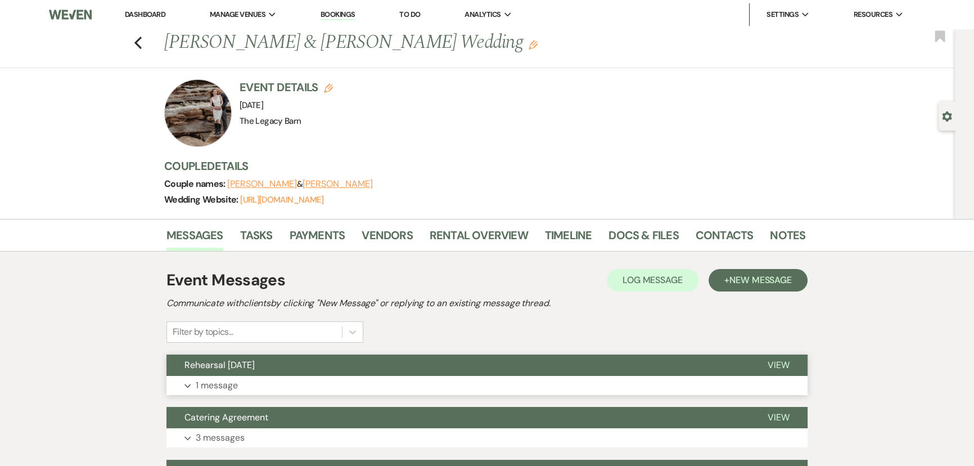
click at [219, 370] on span "Rehearsal [DATE]" at bounding box center [220, 365] width 70 height 12
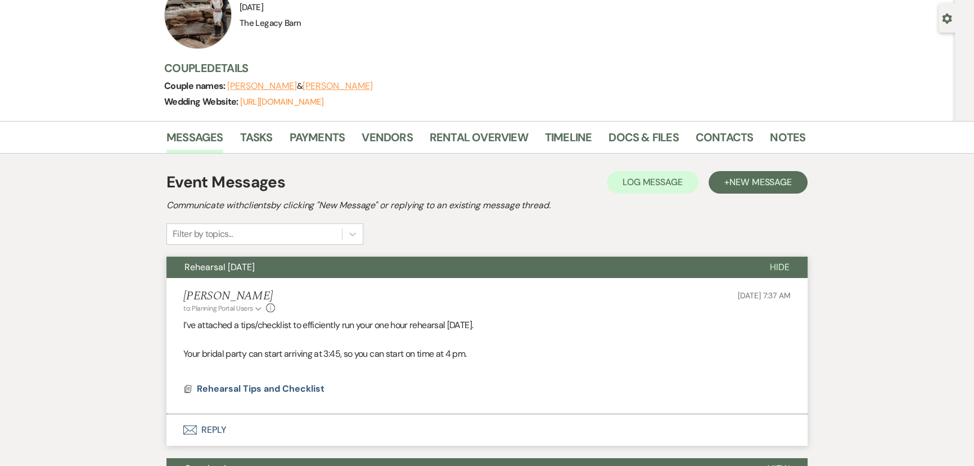
scroll to position [204, 0]
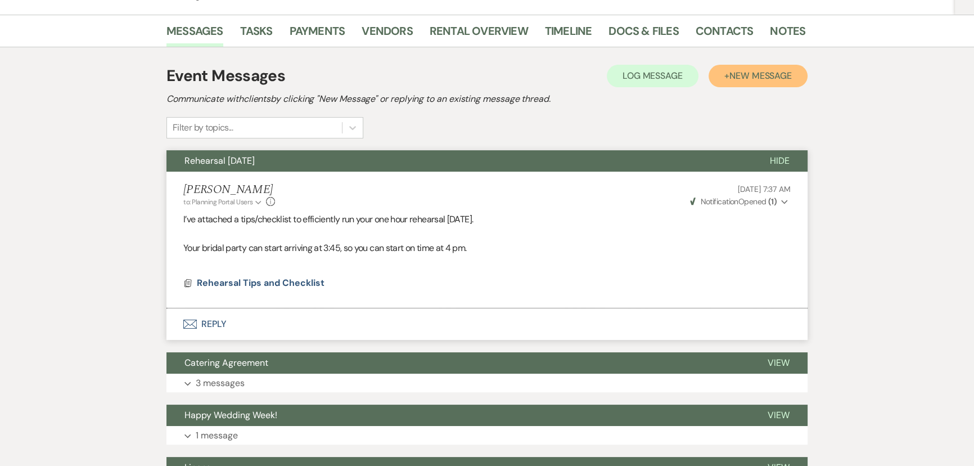
click at [736, 77] on span "New Message" at bounding box center [761, 76] width 62 height 12
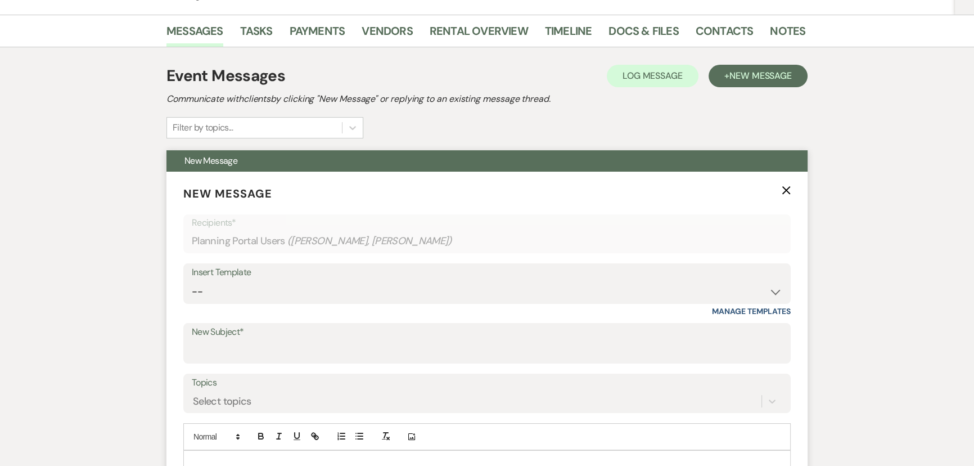
click at [209, 278] on div "Insert Template" at bounding box center [487, 272] width 591 height 16
click at [205, 287] on select "-- Documents for Conversion Planning Portal Introduction Initial Inquiry Respon…" at bounding box center [487, 292] width 591 height 22
select select "4704"
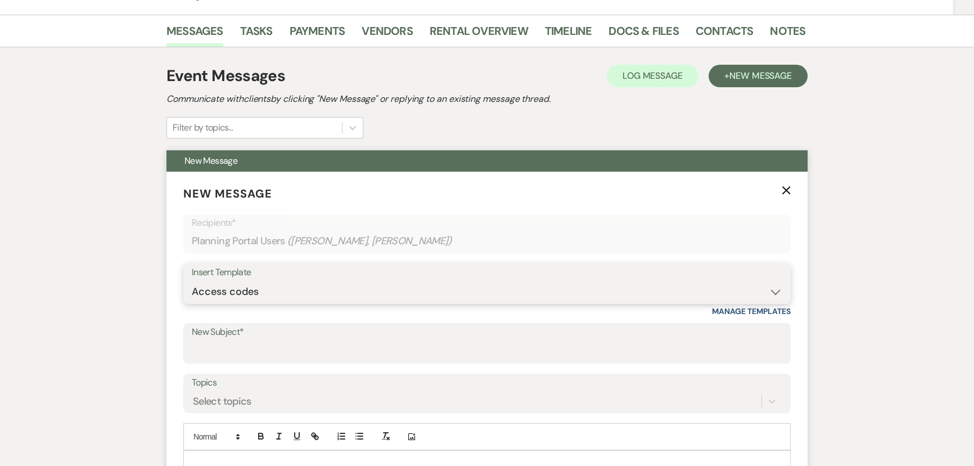
click at [192, 281] on select "-- Documents for Conversion Planning Portal Introduction Initial Inquiry Respon…" at bounding box center [487, 292] width 591 height 22
type input "Accessing the venue and important information"
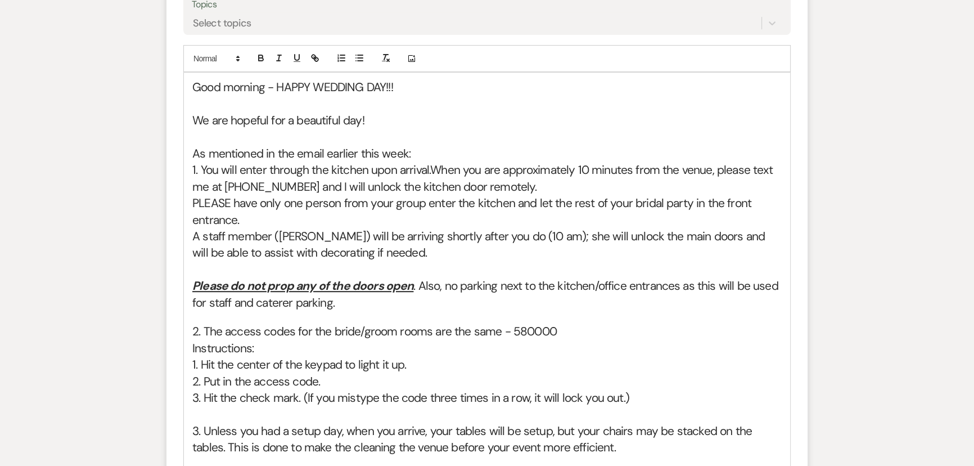
scroll to position [613, 0]
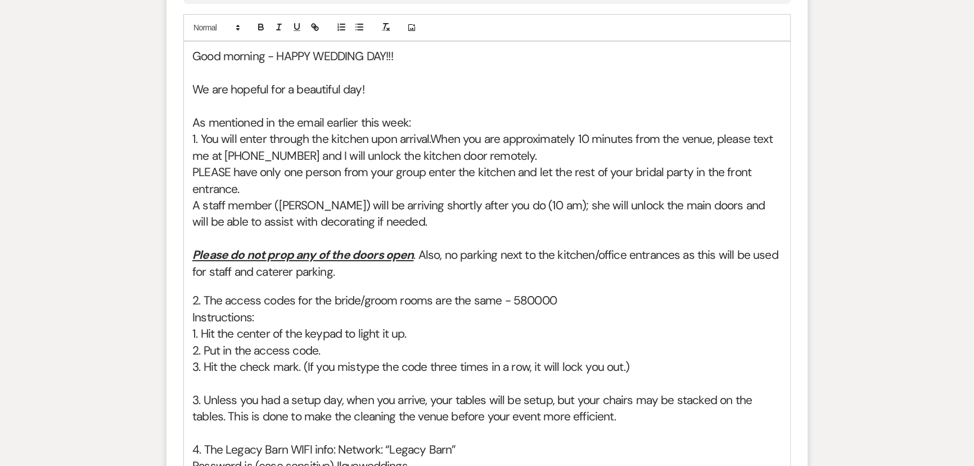
click at [297, 200] on span "A staff member ([PERSON_NAME]) will be arriving shortly after you do (10 am); s…" at bounding box center [480, 213] width 576 height 32
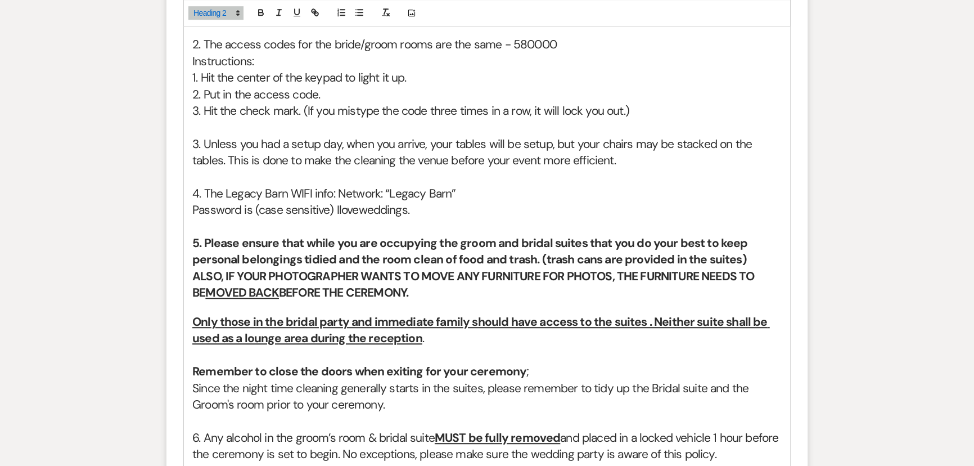
scroll to position [1074, 0]
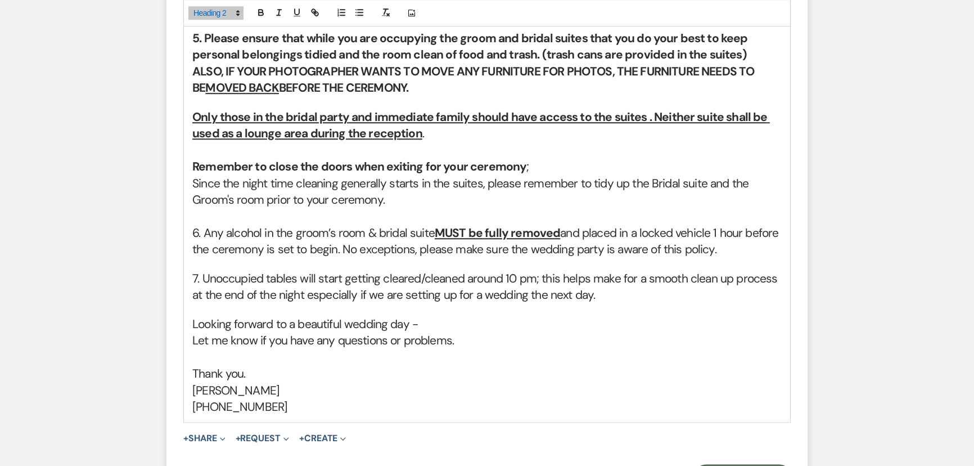
click at [318, 166] on strong "Remember to close the doors when exiting for your ceremony" at bounding box center [359, 167] width 334 height 16
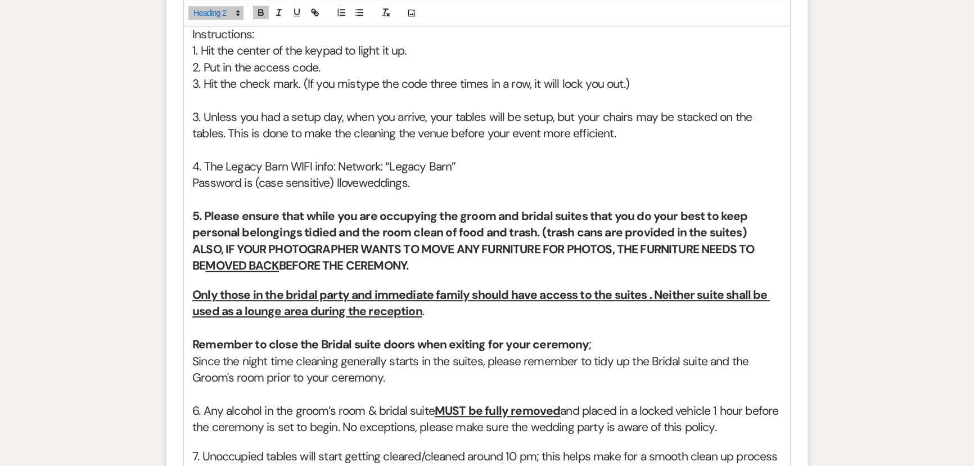
scroll to position [818, 0]
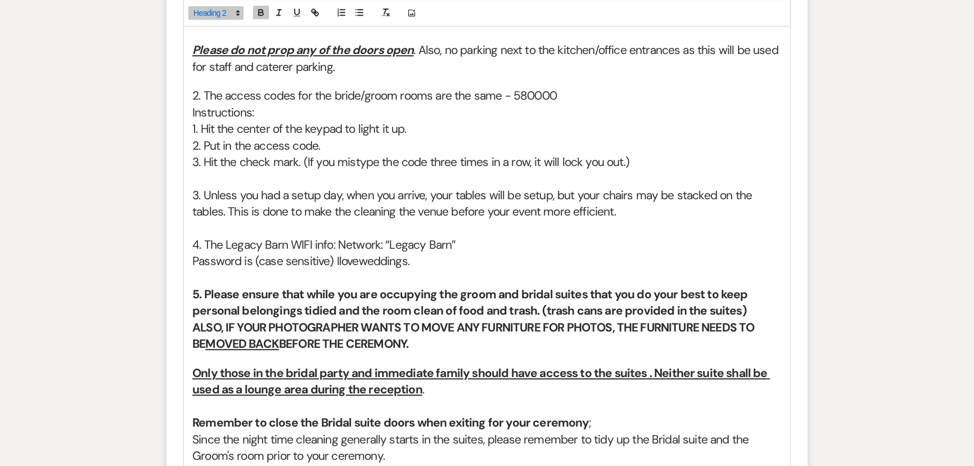
click at [597, 217] on h2 "3. Unless you had a setup day, when you arrive, your tables will be setup, but …" at bounding box center [487, 203] width 590 height 33
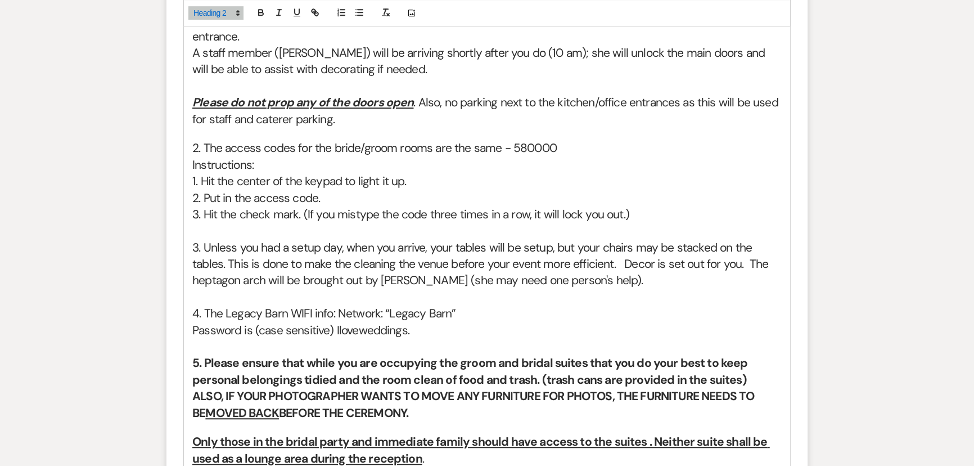
scroll to position [563, 0]
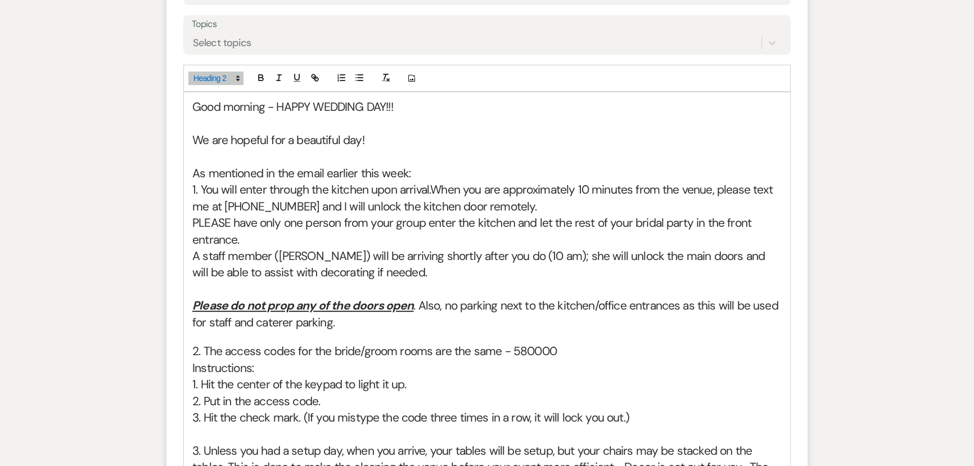
click at [263, 242] on h2 "PLEASE have only one person from your group enter the kitchen and let the rest …" at bounding box center [487, 231] width 590 height 33
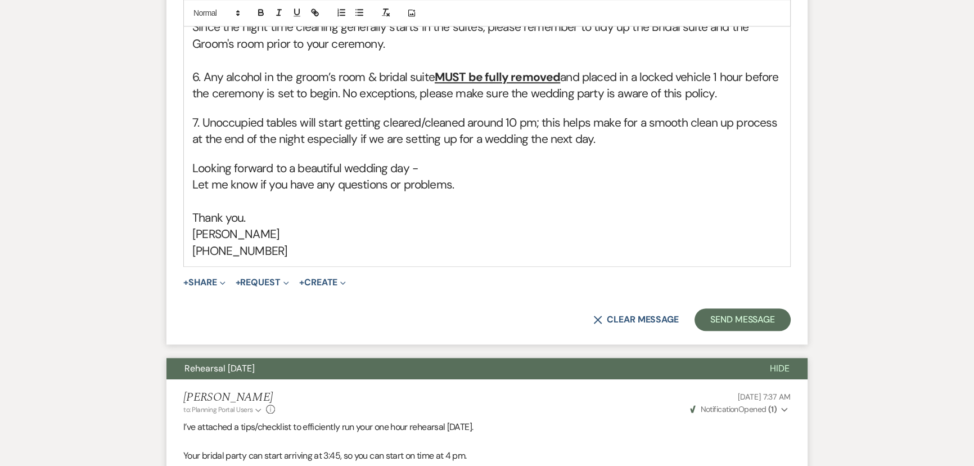
scroll to position [1483, 0]
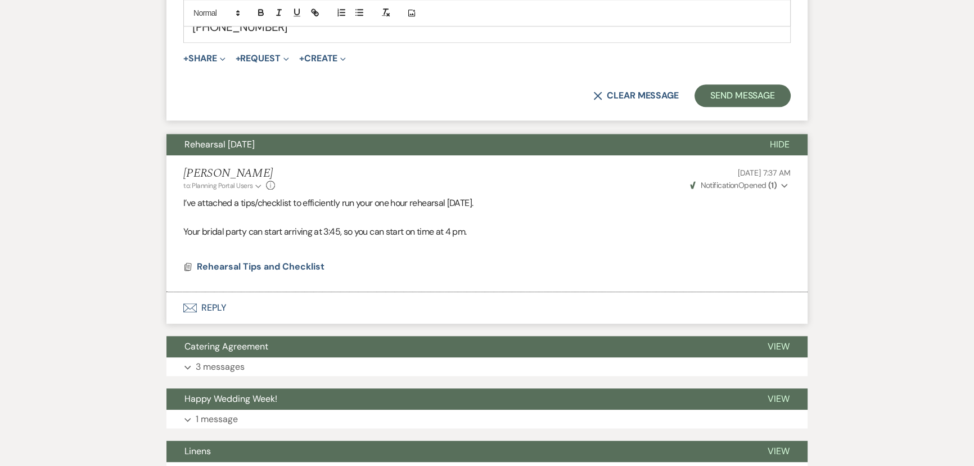
click at [766, 91] on button "Send Message" at bounding box center [743, 95] width 96 height 23
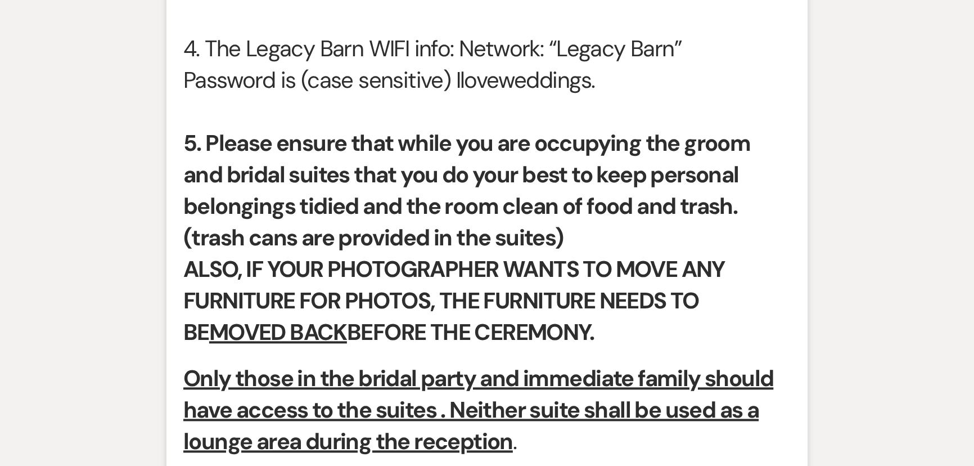
scroll to position [1065, 0]
